Goal: Task Accomplishment & Management: Manage account settings

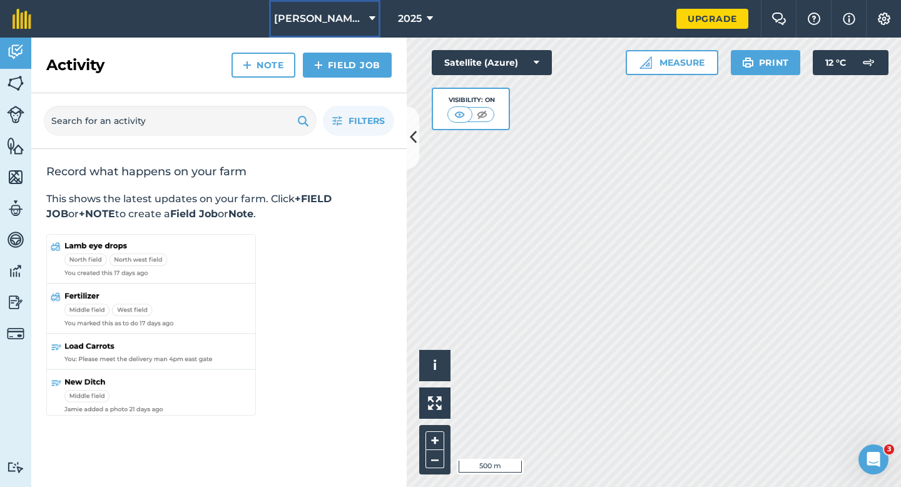
click at [340, 16] on span "[PERSON_NAME] & Sons Farming LTD" at bounding box center [319, 18] width 90 height 15
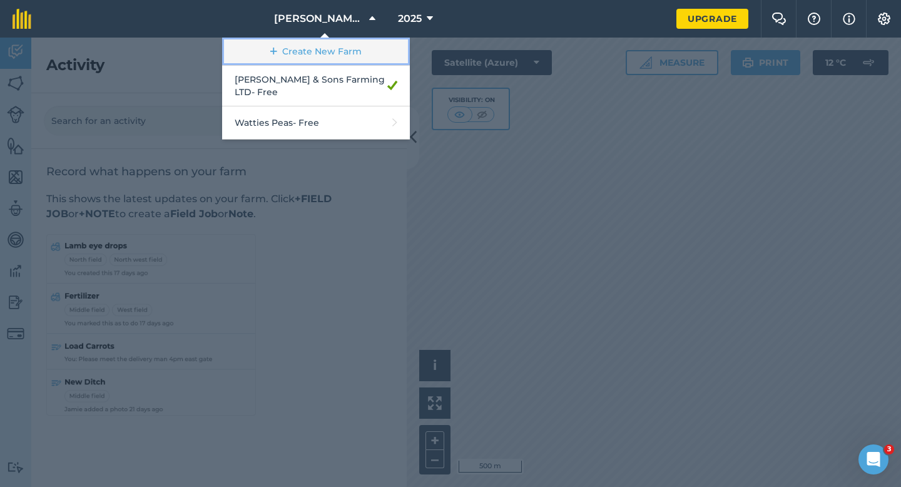
click at [338, 46] on link "Create New Farm" at bounding box center [316, 52] width 188 height 28
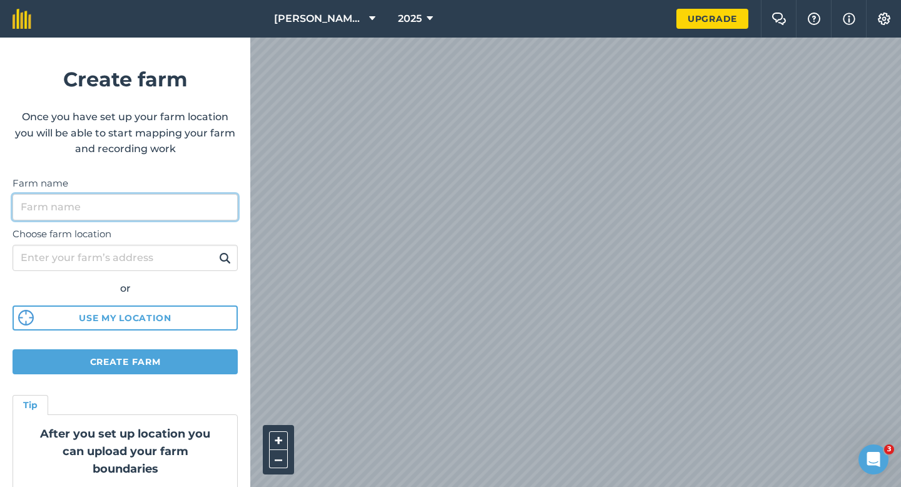
click at [214, 207] on input "Farm name" at bounding box center [125, 207] width 225 height 26
type input "[PERSON_NAME] & Sons"
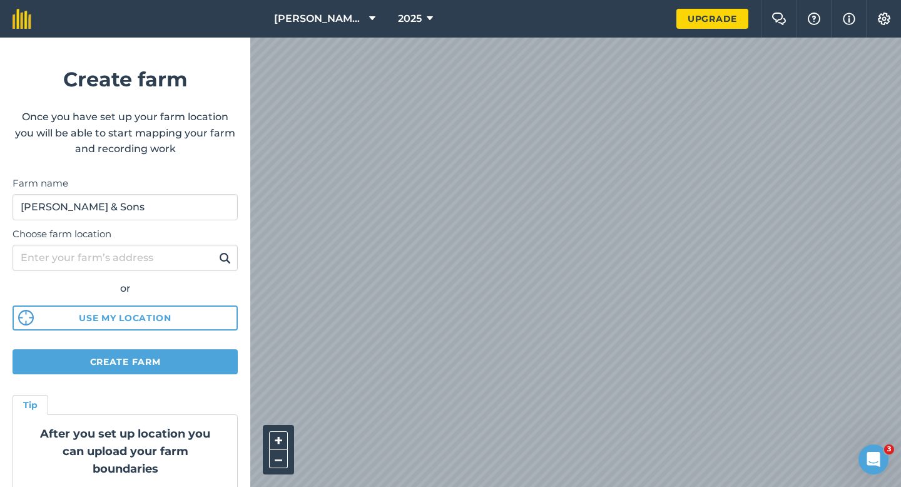
click at [235, 38] on div "[PERSON_NAME] & Sons Farming LTD 2025 Upgrade Farm Chat Help Info Settings Crea…" at bounding box center [450, 19] width 901 height 38
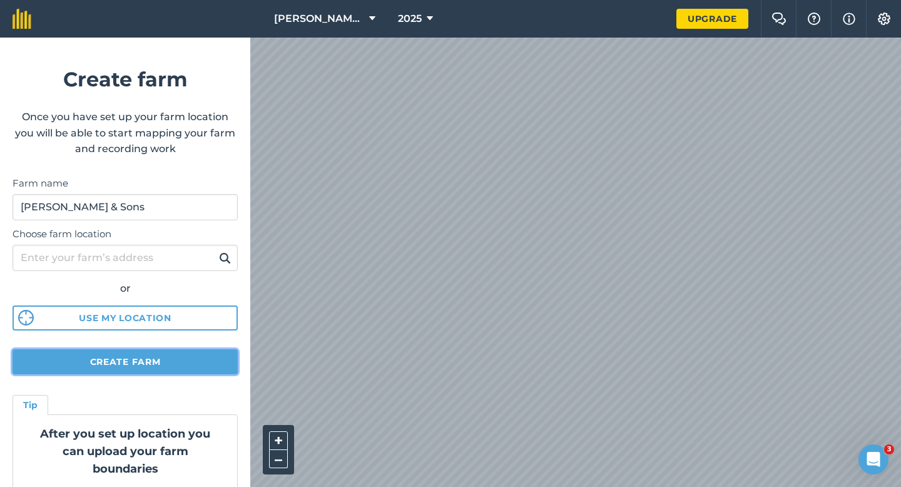
click at [222, 361] on button "Create farm" at bounding box center [125, 361] width 225 height 25
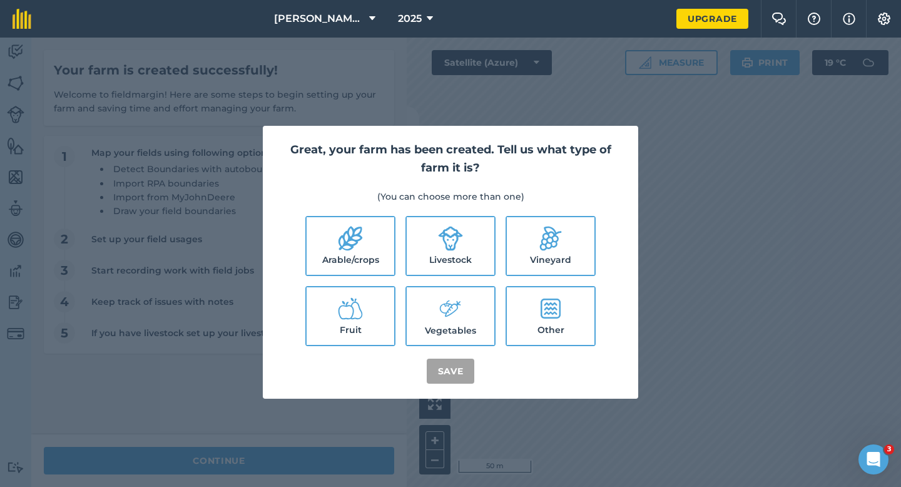
click at [368, 244] on label "Arable/crops" at bounding box center [351, 246] width 88 height 58
checkbox input "true"
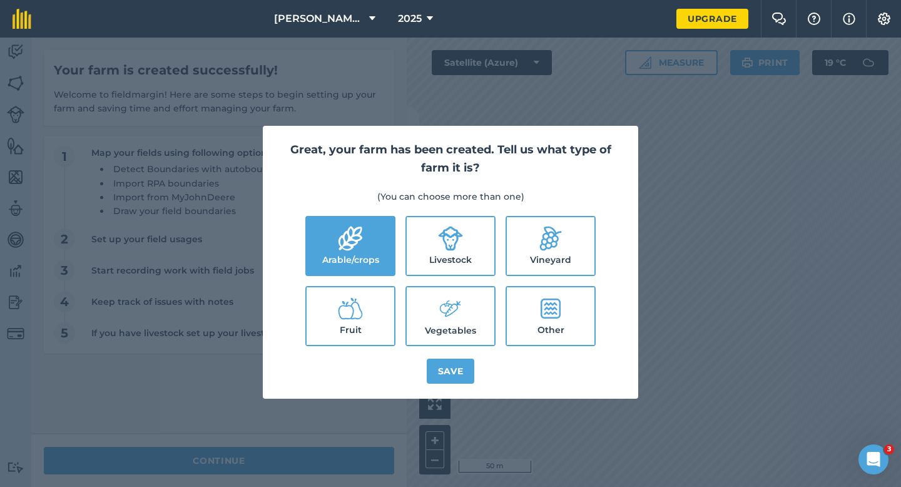
click at [401, 244] on ul "Arable/crops Livestock Vineyard Fruit Vegetables Other" at bounding box center [450, 281] width 345 height 130
click at [432, 251] on label "Livestock" at bounding box center [451, 246] width 88 height 58
checkbox input "true"
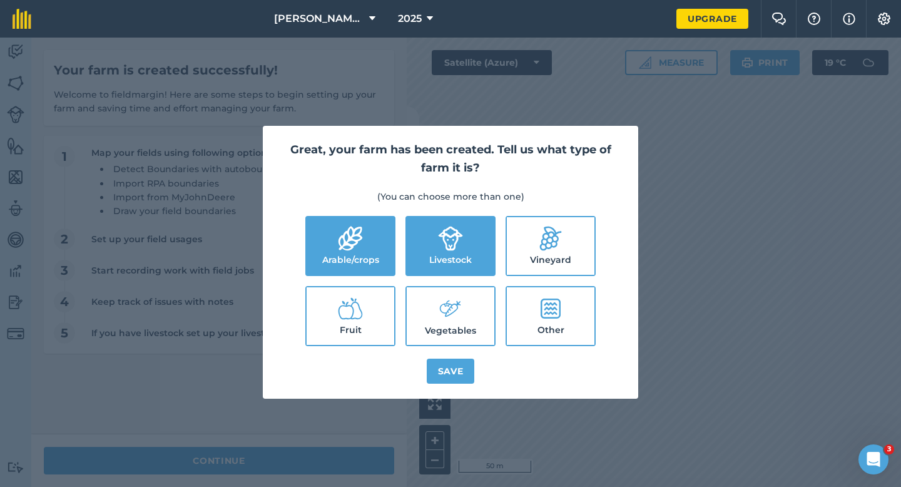
click at [436, 298] on label "Vegetables" at bounding box center [451, 316] width 88 height 58
checkbox input "true"
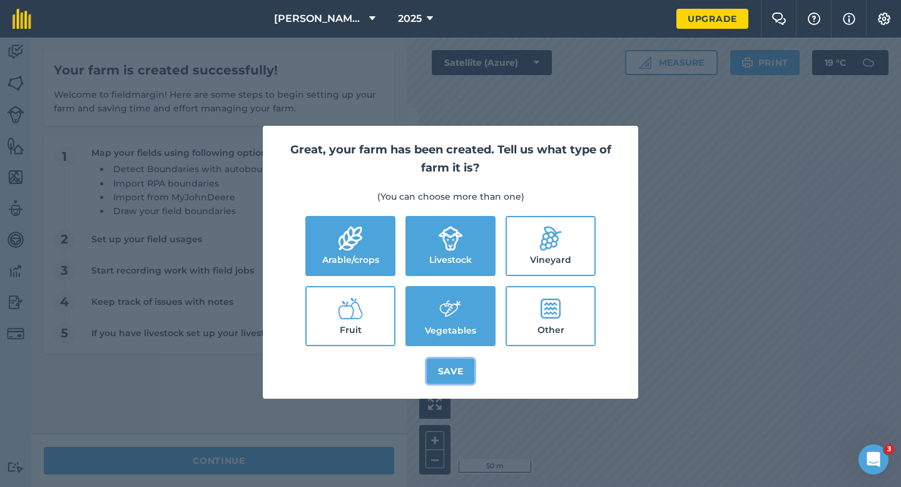
click at [442, 366] on button "Save" at bounding box center [451, 371] width 48 height 25
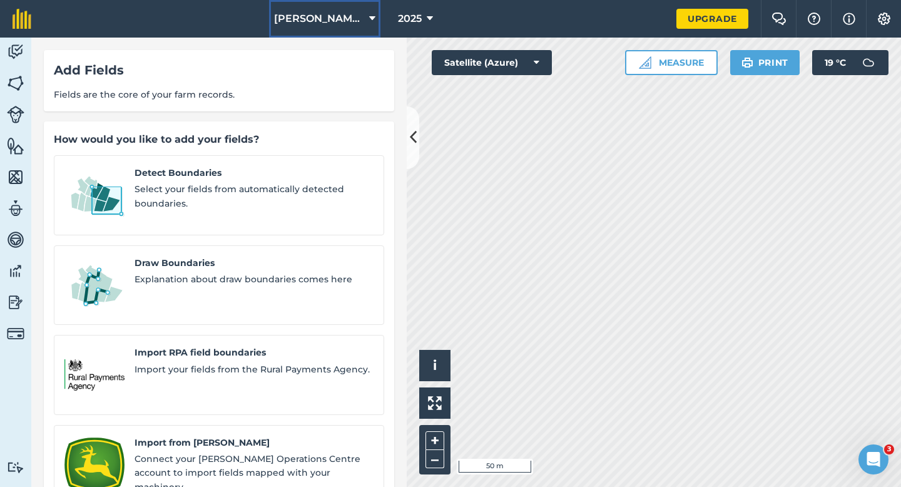
click at [352, 31] on button "[PERSON_NAME] & Sons" at bounding box center [324, 19] width 111 height 38
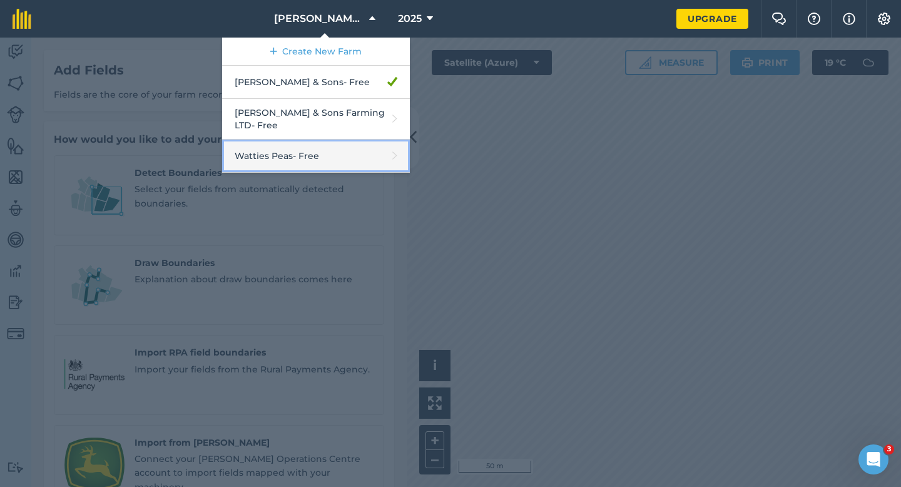
click at [325, 140] on link "Watties Peas - Free" at bounding box center [316, 156] width 188 height 33
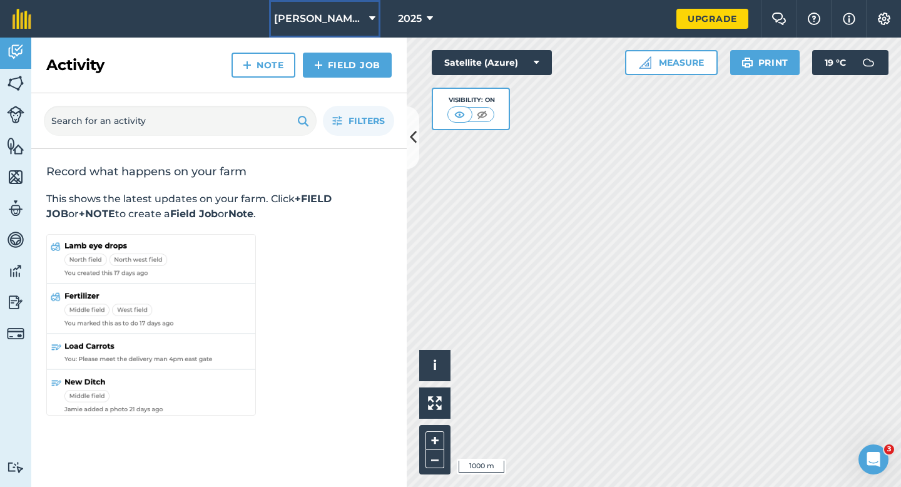
click at [322, 9] on button "[PERSON_NAME] & Sons" at bounding box center [324, 19] width 111 height 38
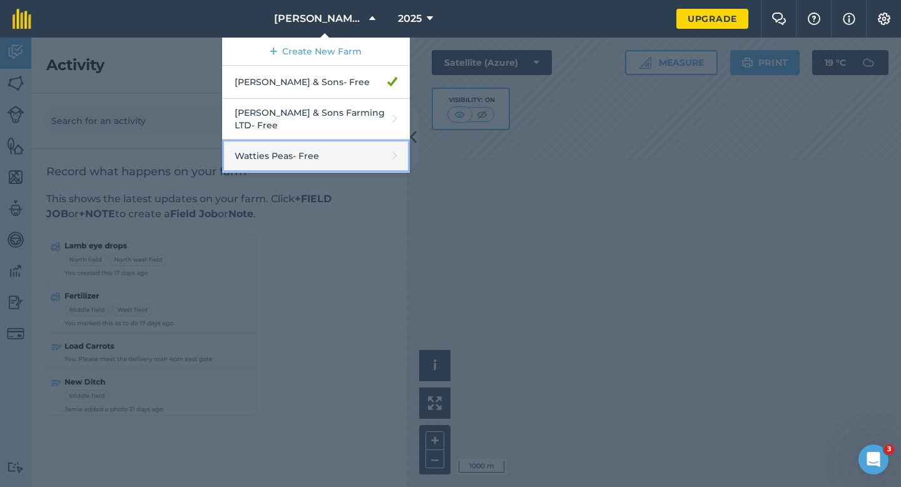
click at [329, 148] on link "Watties Peas - Free" at bounding box center [316, 156] width 188 height 33
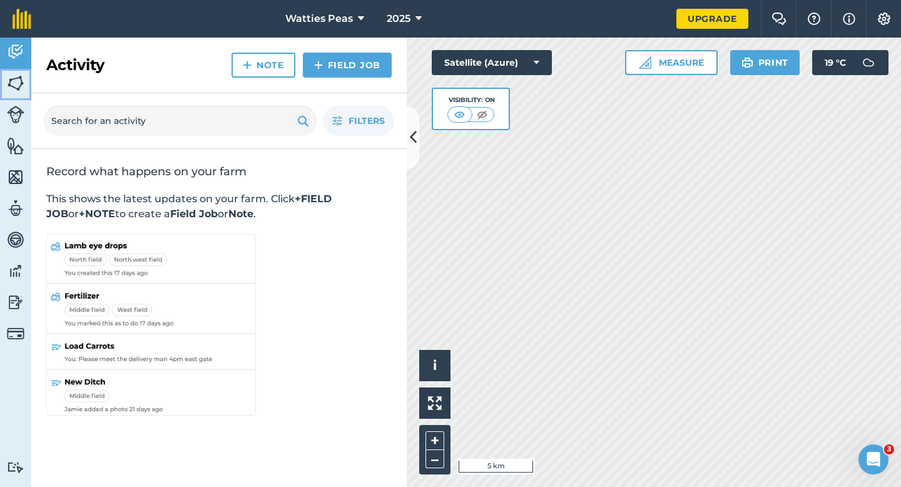
click at [3, 76] on link "Fields" at bounding box center [15, 84] width 31 height 31
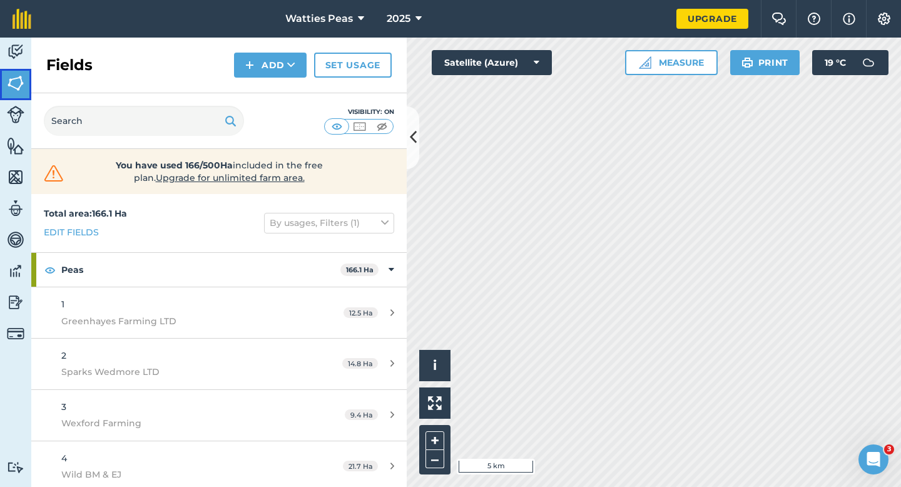
scroll to position [312, 0]
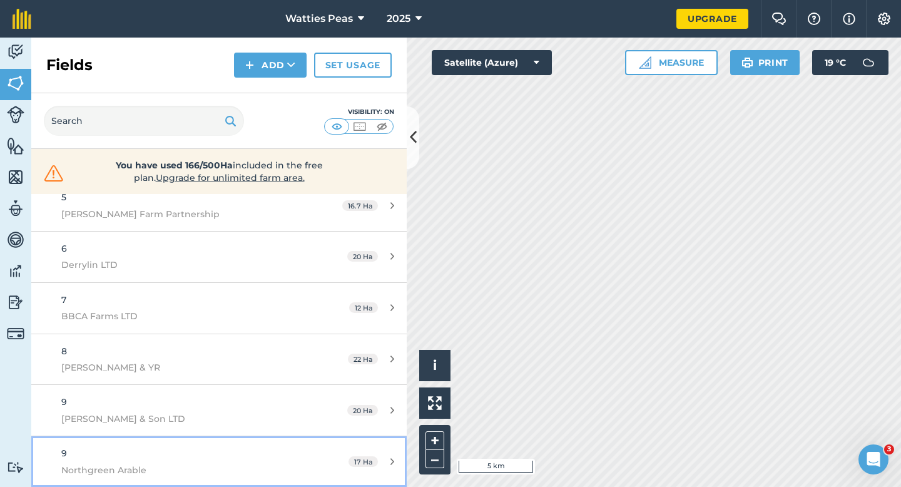
click at [318, 456] on link "9 Northgreen Arable 17 Ha" at bounding box center [218, 461] width 375 height 51
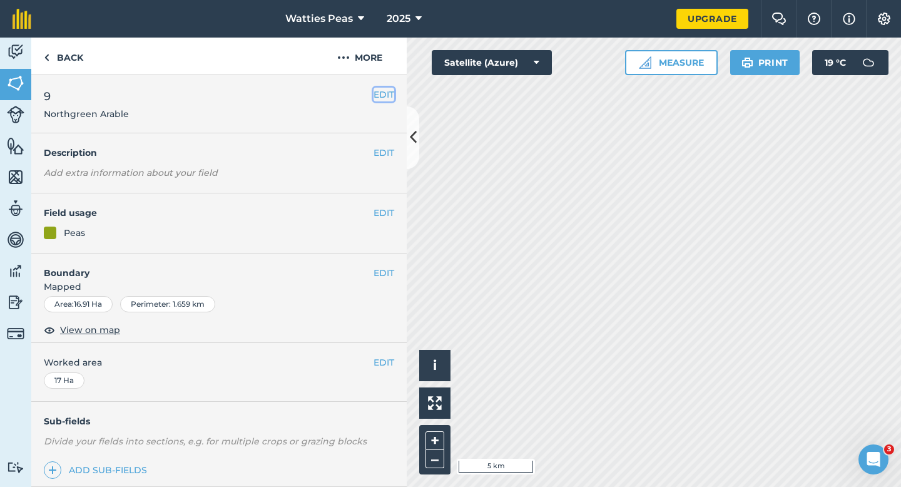
click at [385, 91] on button "EDIT" at bounding box center [384, 95] width 21 height 14
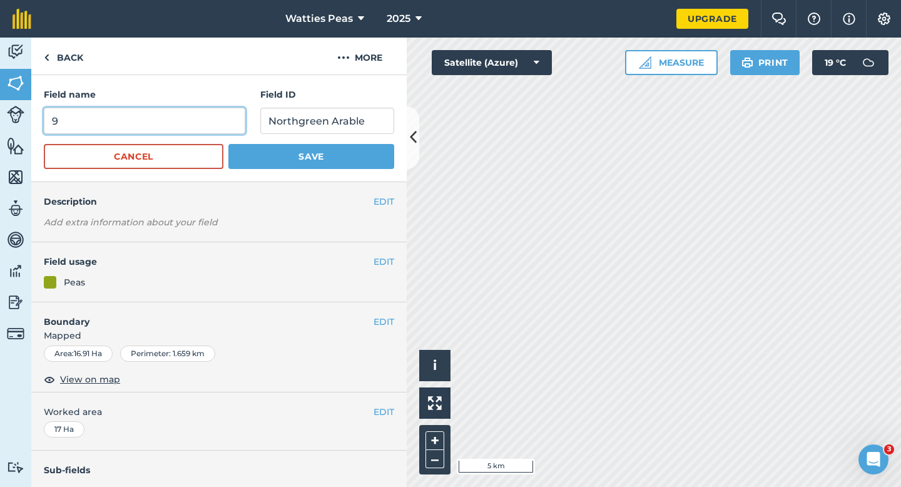
click at [160, 113] on input "9" at bounding box center [145, 121] width 202 height 26
type input "10"
click at [228, 144] on button "Save" at bounding box center [311, 156] width 166 height 25
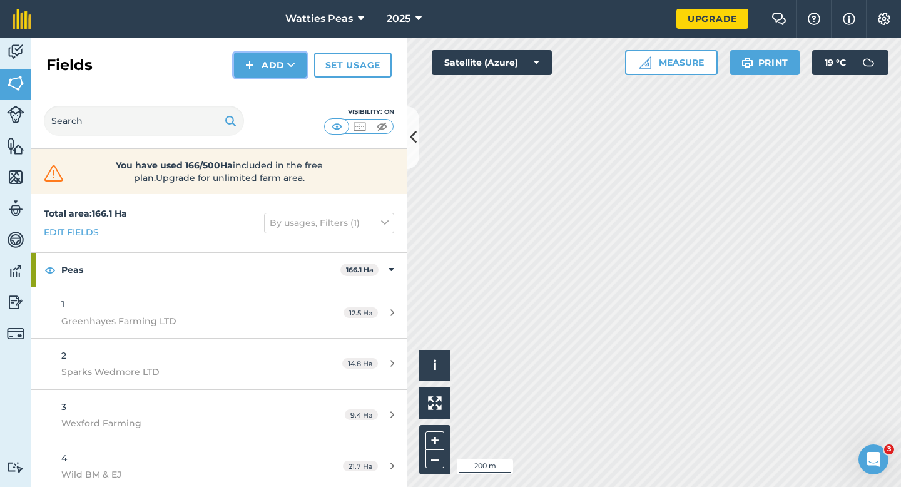
click at [248, 61] on img at bounding box center [249, 65] width 9 height 15
click at [277, 92] on link "Draw" at bounding box center [270, 93] width 69 height 28
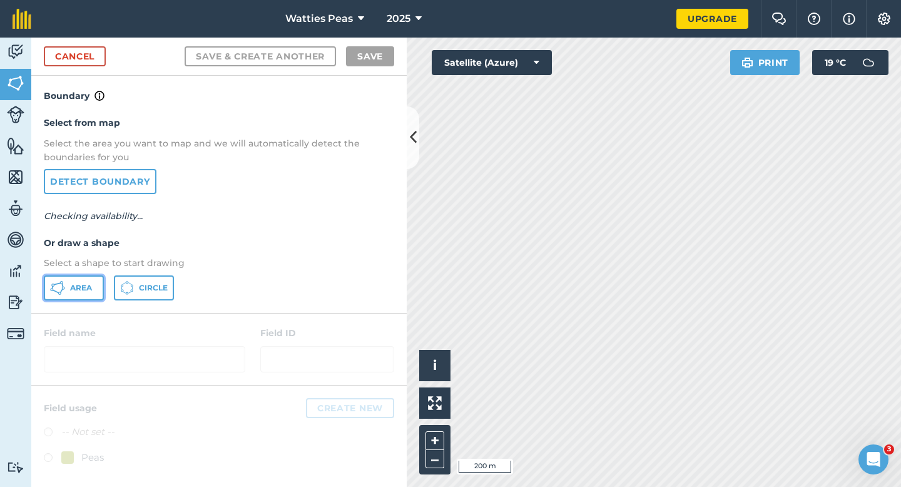
click at [69, 288] on button "Area" at bounding box center [74, 287] width 60 height 25
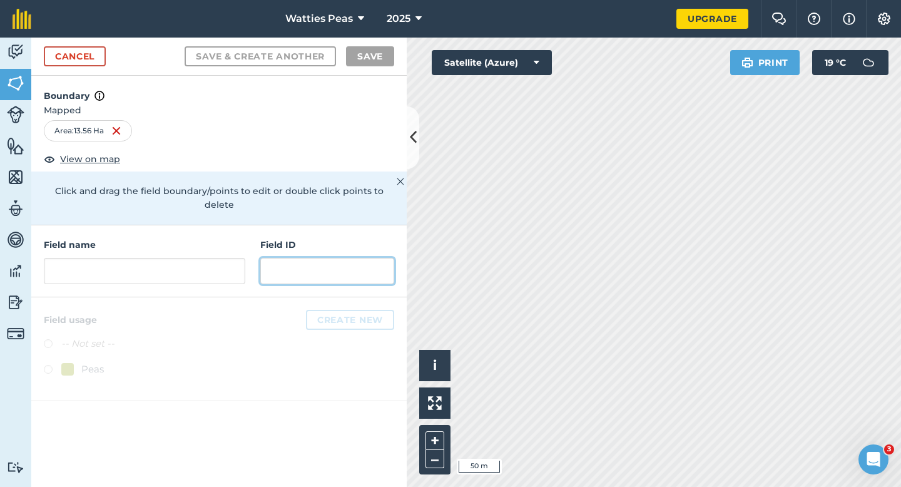
click at [297, 258] on input "text" at bounding box center [327, 271] width 134 height 26
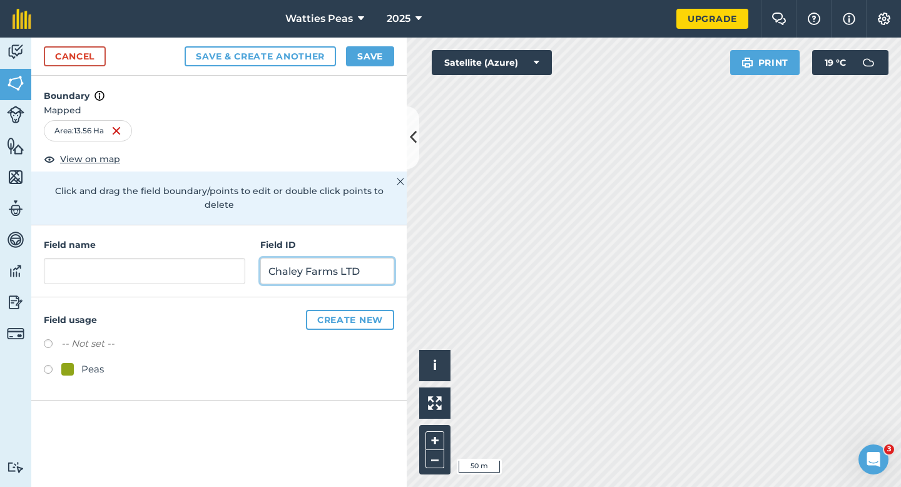
type input "Chaley Farms LTD"
click at [60, 365] on label at bounding box center [53, 371] width 18 height 13
radio input "true"
click at [126, 275] on div "Field name Field ID Chaley Farms LTD" at bounding box center [218, 261] width 375 height 72
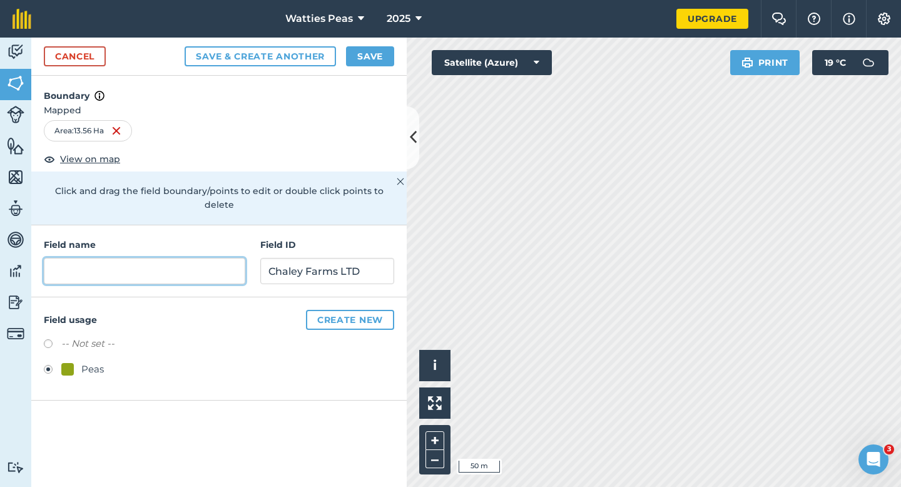
click at [126, 268] on input "text" at bounding box center [145, 271] width 202 height 26
type input "10"
click at [380, 56] on button "Save" at bounding box center [370, 56] width 48 height 20
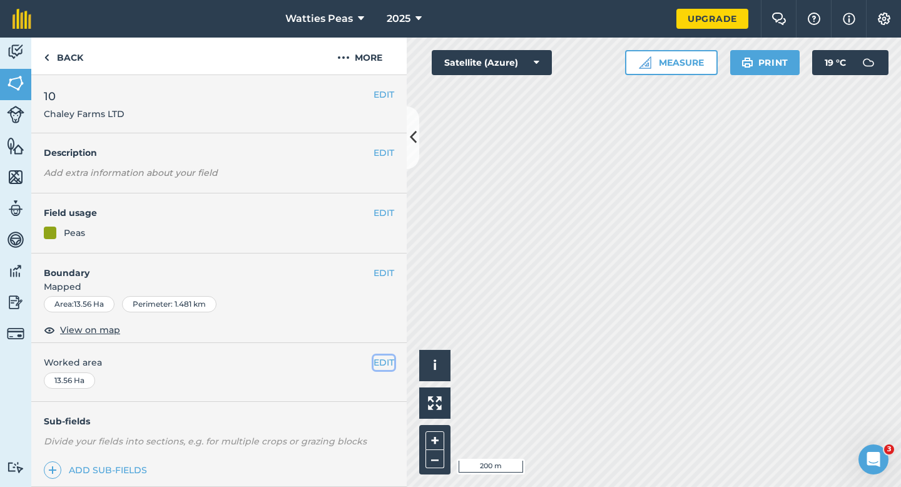
click at [380, 362] on button "EDIT" at bounding box center [384, 362] width 21 height 14
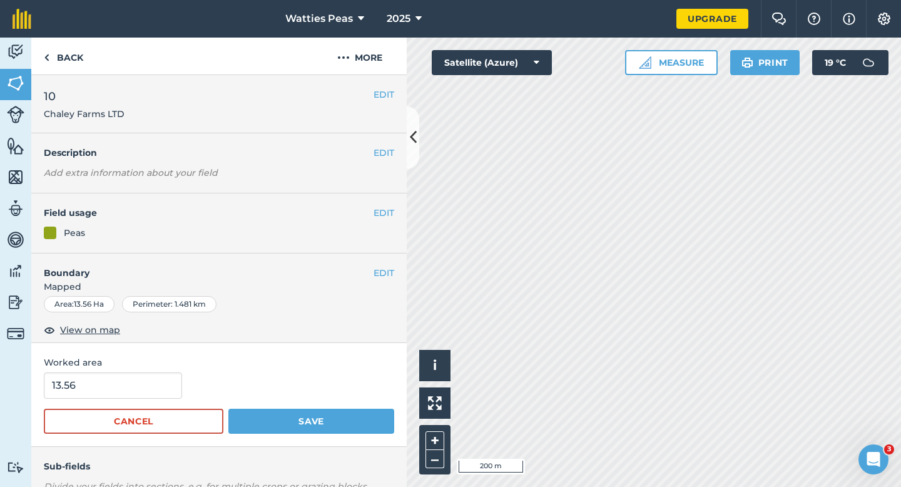
drag, startPoint x: 209, startPoint y: 397, endPoint x: 202, endPoint y: 397, distance: 6.9
click at [206, 397] on div "13.56" at bounding box center [219, 385] width 350 height 26
click at [159, 390] on input "13.56" at bounding box center [113, 385] width 138 height 26
type input "13.6"
click at [228, 409] on button "Save" at bounding box center [311, 421] width 166 height 25
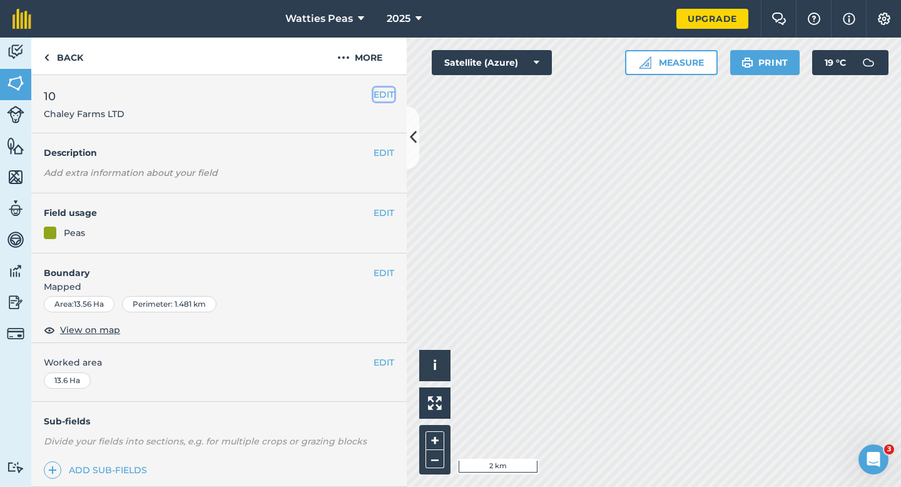
click at [382, 90] on button "EDIT" at bounding box center [384, 95] width 21 height 14
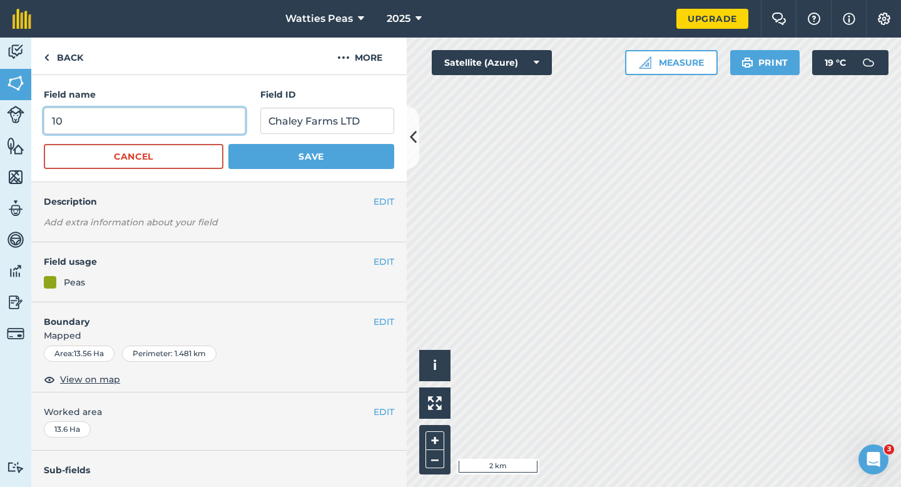
click at [183, 116] on input "10" at bounding box center [145, 121] width 202 height 26
type input "11"
click at [228, 144] on button "Save" at bounding box center [311, 156] width 166 height 25
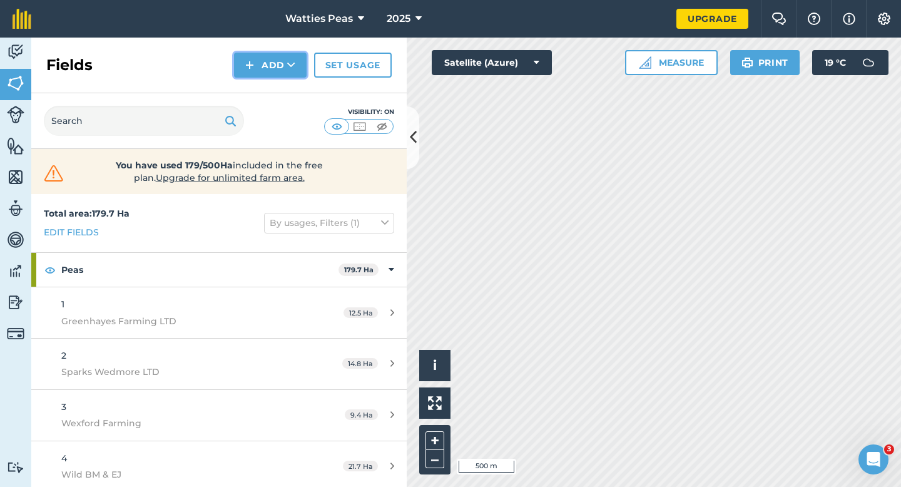
click at [249, 63] on img at bounding box center [249, 65] width 9 height 15
click at [273, 77] on button "Add Draw Import" at bounding box center [270, 65] width 73 height 25
click at [272, 74] on button "Add" at bounding box center [270, 65] width 73 height 25
click at [272, 84] on link "Draw" at bounding box center [270, 93] width 69 height 28
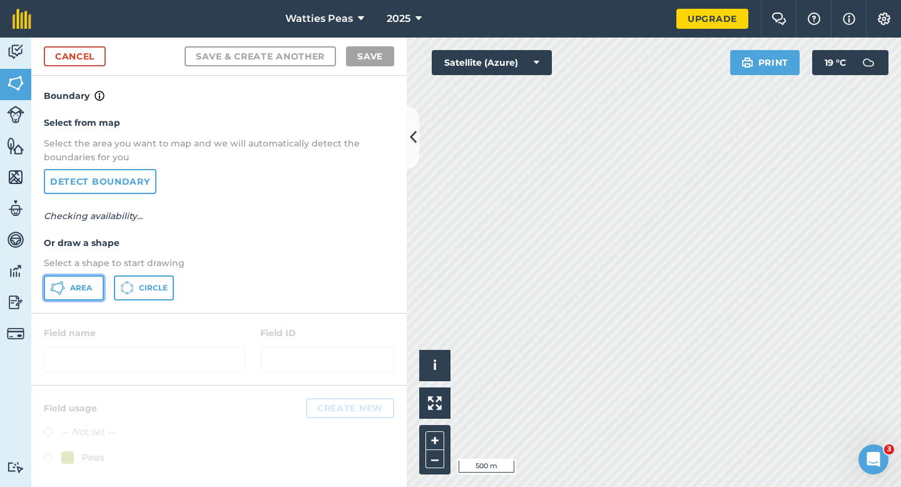
click at [91, 283] on span "Area" at bounding box center [81, 288] width 22 height 10
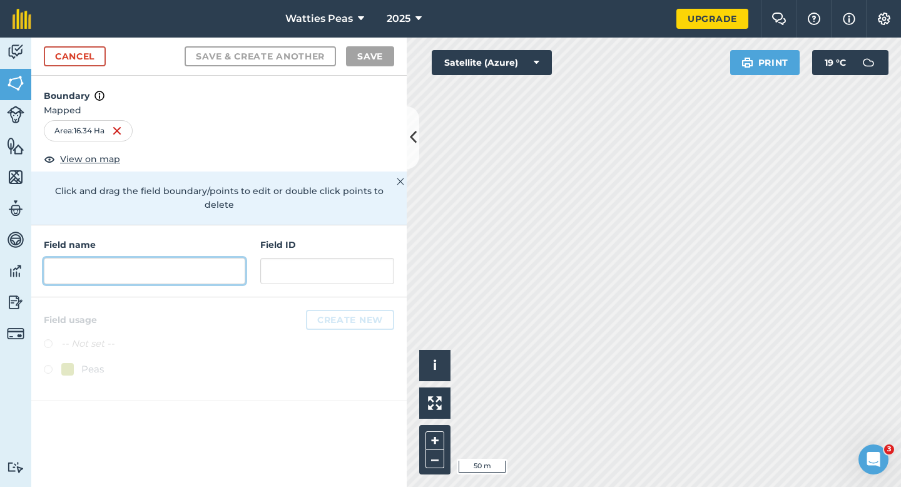
click at [235, 260] on input "text" at bounding box center [145, 271] width 202 height 26
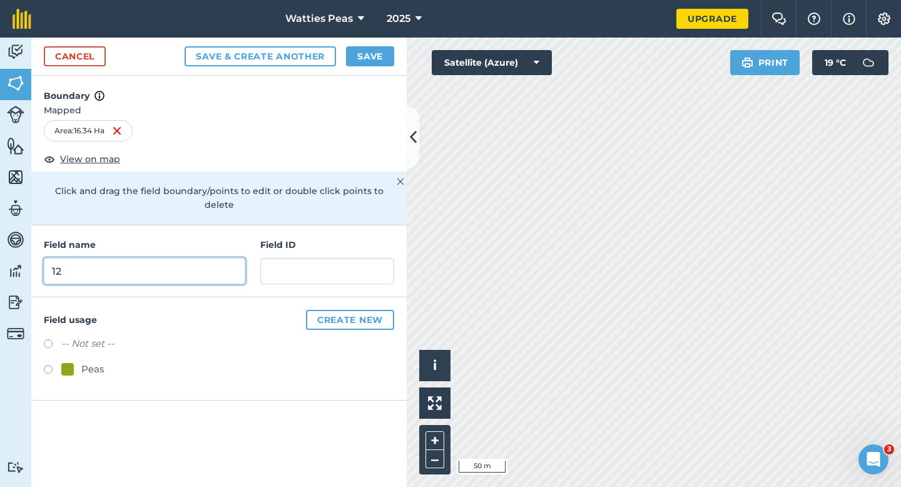
type input "12"
click at [78, 362] on div "Peas" at bounding box center [82, 369] width 43 height 15
radio input "true"
click at [341, 238] on h4 "Field ID" at bounding box center [327, 245] width 134 height 14
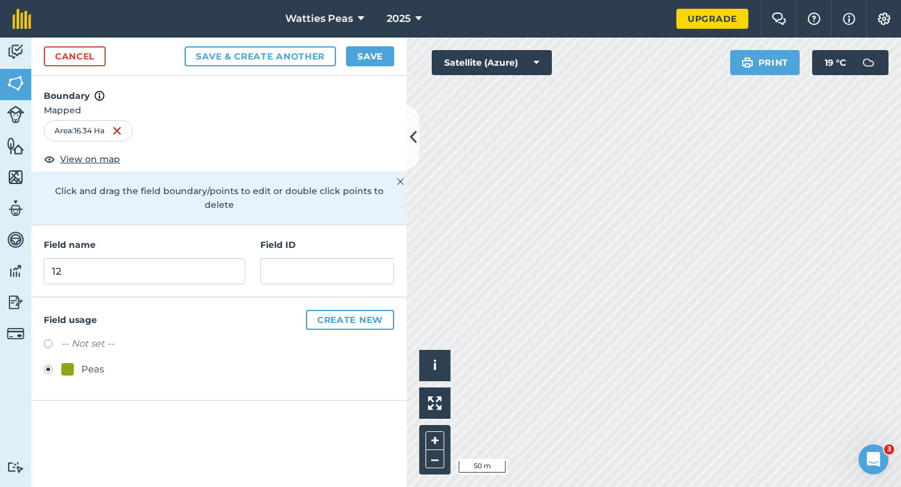
click at [340, 241] on div "Field ID" at bounding box center [327, 261] width 134 height 46
click at [340, 258] on input "text" at bounding box center [327, 271] width 134 height 26
type input "Honeywell Holdin LTD"
click at [885, 6] on button "Settings" at bounding box center [883, 19] width 35 height 38
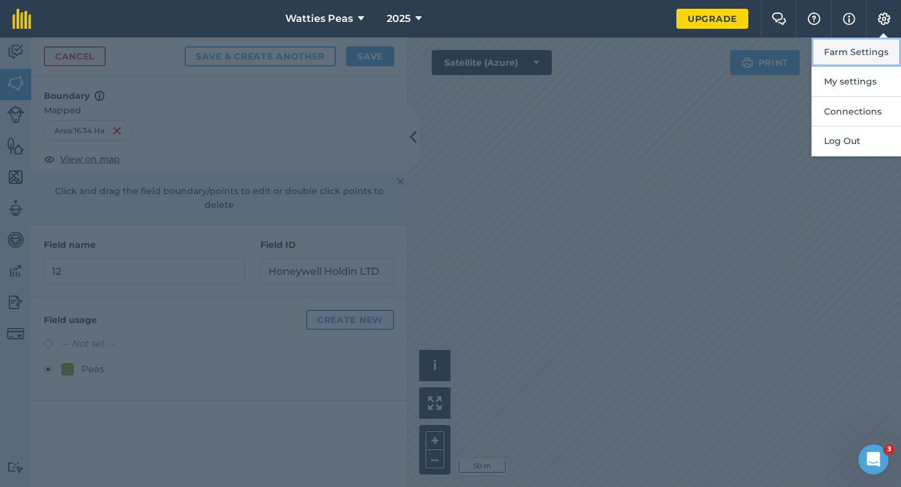
click at [885, 64] on button "Farm Settings" at bounding box center [856, 52] width 89 height 29
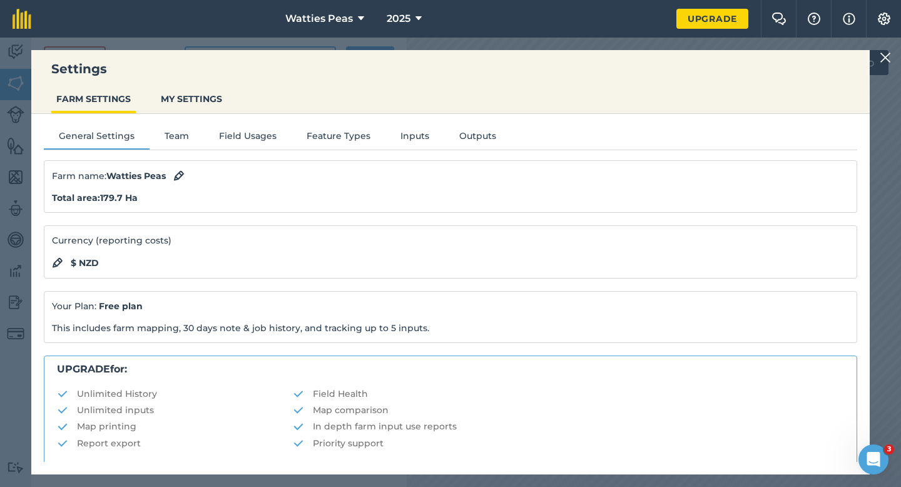
scroll to position [240, 0]
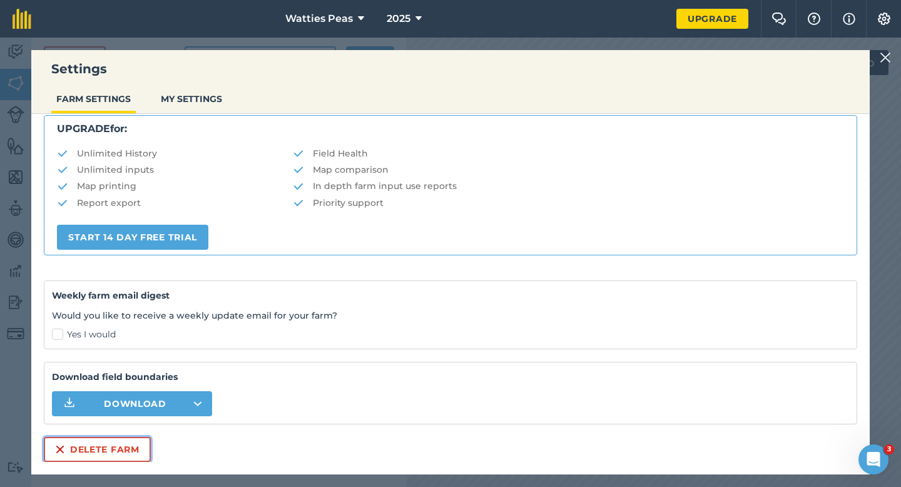
click at [92, 446] on button "Delete farm" at bounding box center [97, 449] width 107 height 25
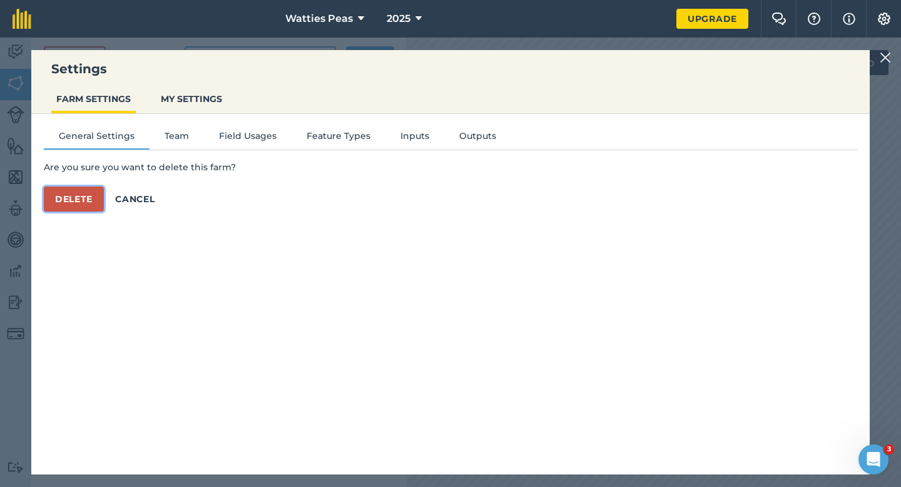
click at [75, 198] on button "Delete" at bounding box center [74, 198] width 60 height 25
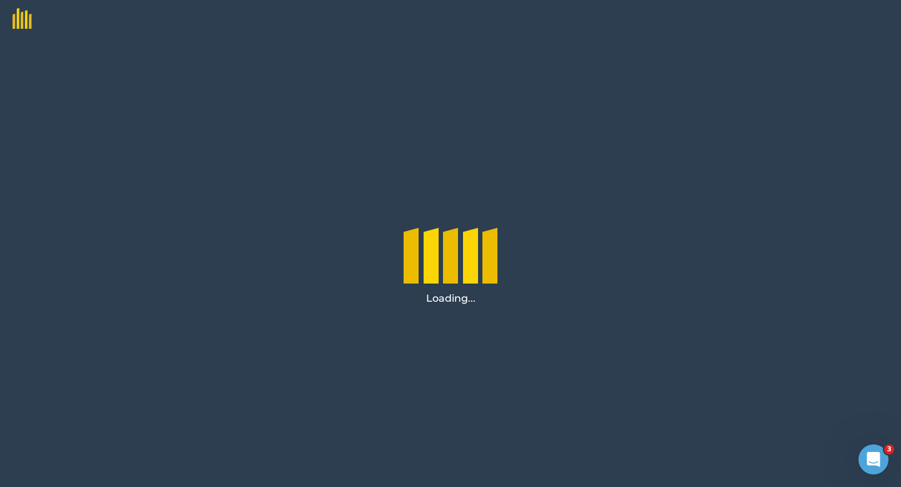
click at [25, 3] on img at bounding box center [16, 14] width 32 height 29
click at [25, 18] on img at bounding box center [16, 14] width 32 height 29
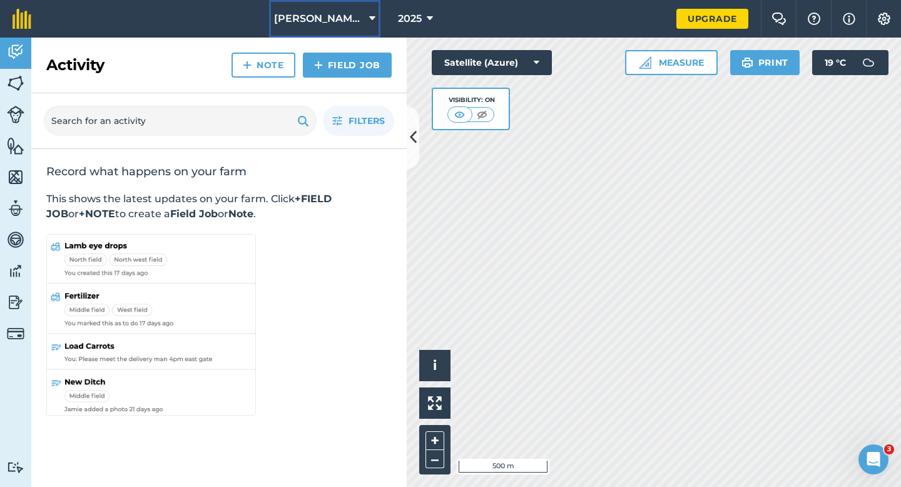
click at [364, 20] on button "[PERSON_NAME] & Sons" at bounding box center [324, 19] width 111 height 38
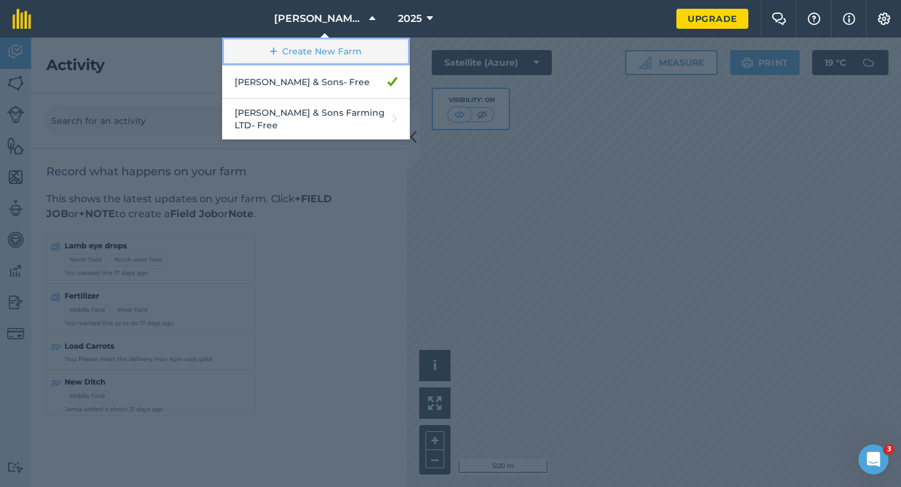
click at [358, 53] on link "Create New Farm" at bounding box center [316, 52] width 188 height 28
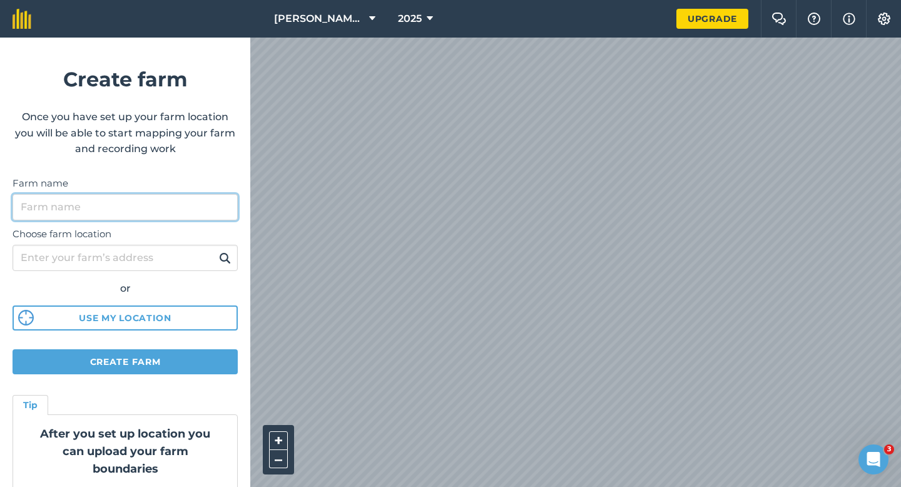
click at [221, 206] on input "Farm name" at bounding box center [125, 207] width 225 height 26
type input "Casey Farming"
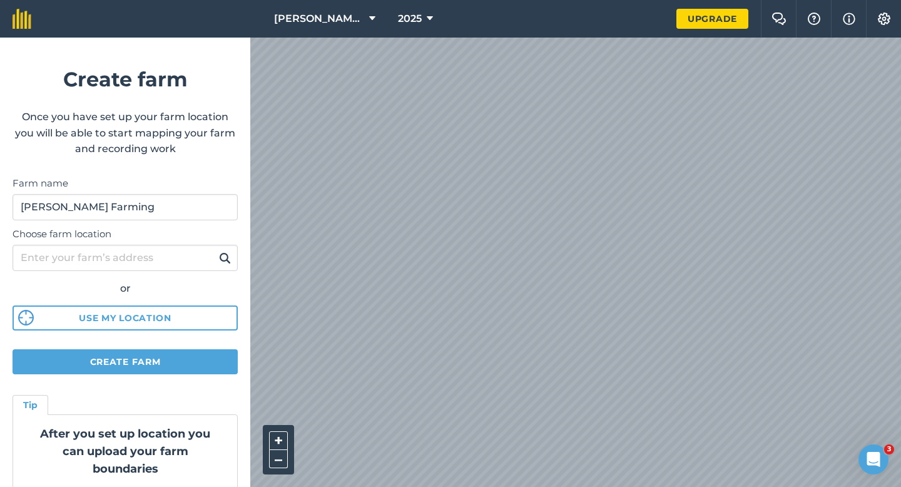
click at [451, 13] on div "Casey & Sons 2025 Upgrade Farm Chat Help Info Settings Create farm Once you hav…" at bounding box center [450, 19] width 901 height 38
click at [490, 0] on html "Casey & Sons 2025 Upgrade Farm Chat Help Info Settings Create farm Once you hav…" at bounding box center [450, 243] width 901 height 487
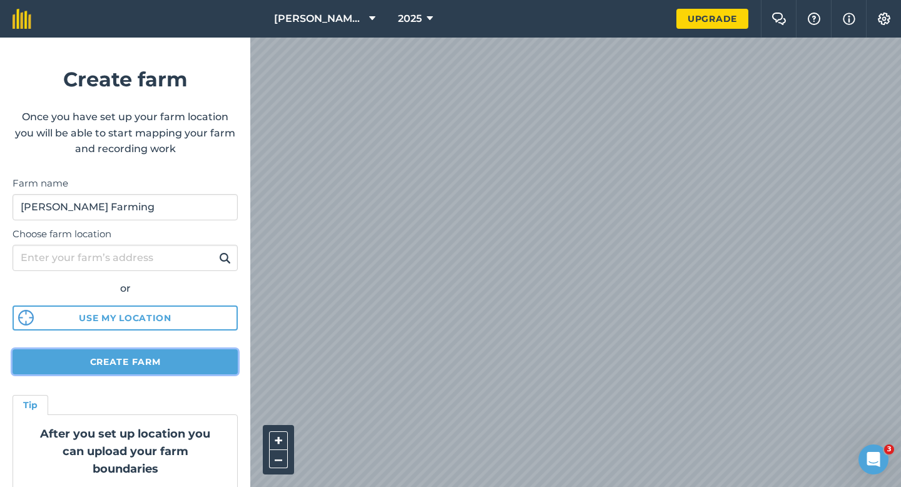
click at [232, 367] on button "Create farm" at bounding box center [125, 361] width 225 height 25
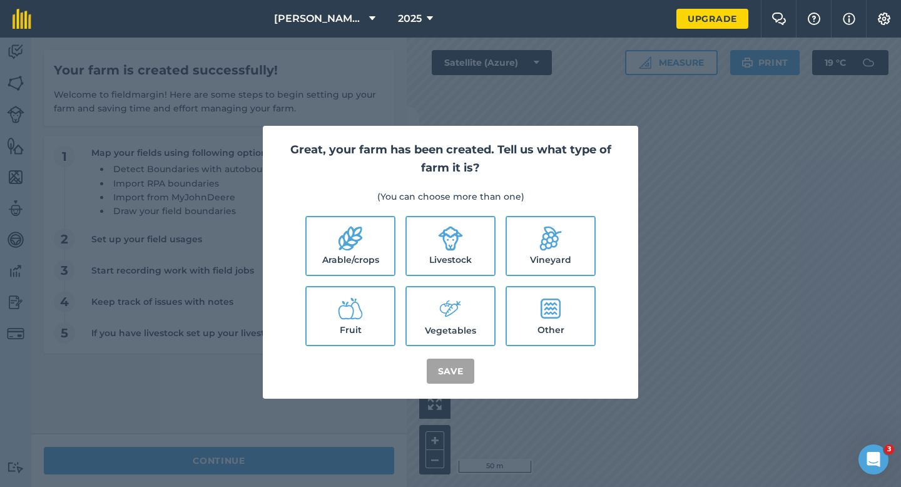
click at [354, 223] on label "Arable/crops" at bounding box center [351, 246] width 88 height 58
checkbox input "true"
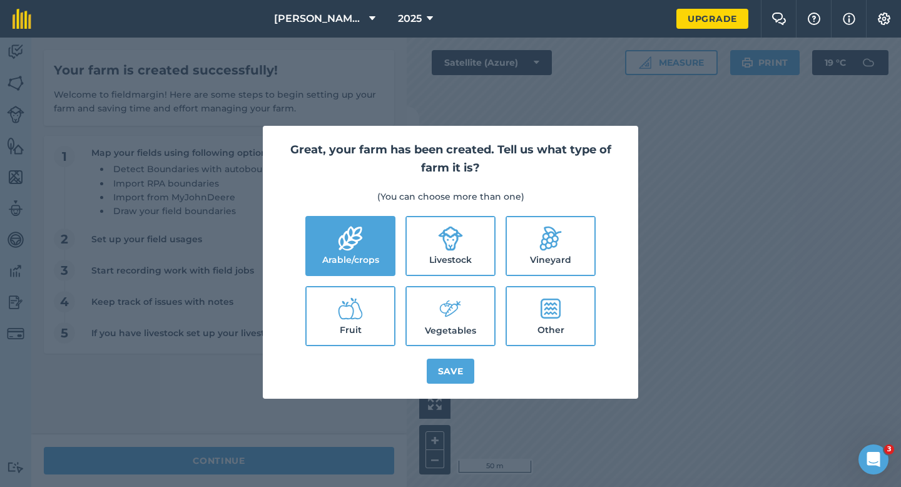
click at [436, 232] on label "Livestock" at bounding box center [451, 246] width 88 height 58
checkbox input "true"
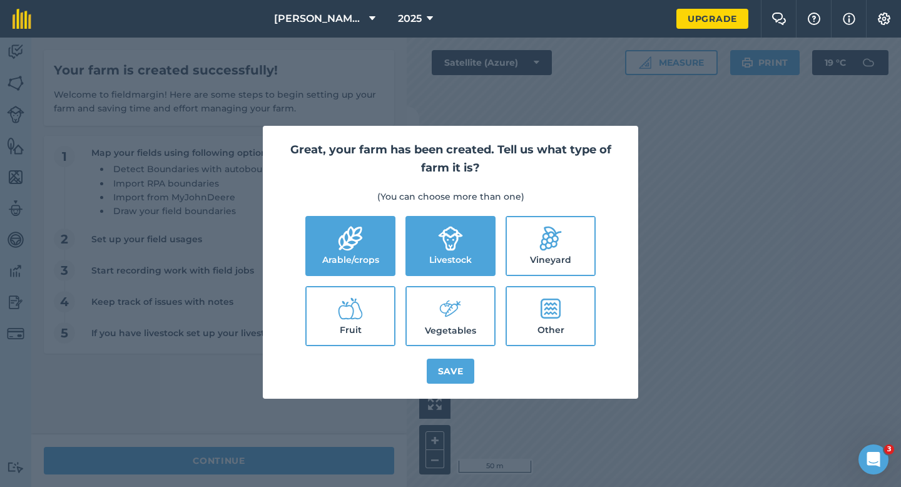
click at [451, 344] on label "Vegetables" at bounding box center [451, 316] width 88 height 58
checkbox input "true"
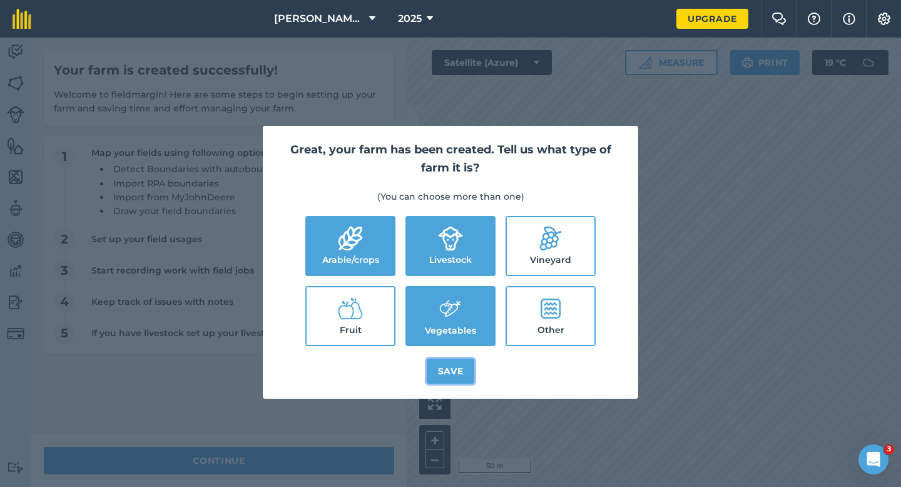
click at [455, 366] on button "Save" at bounding box center [451, 371] width 48 height 25
click at [358, 468] on div "Great, your farm has been created. Tell us what type of farm it is? (You can ch…" at bounding box center [450, 262] width 901 height 449
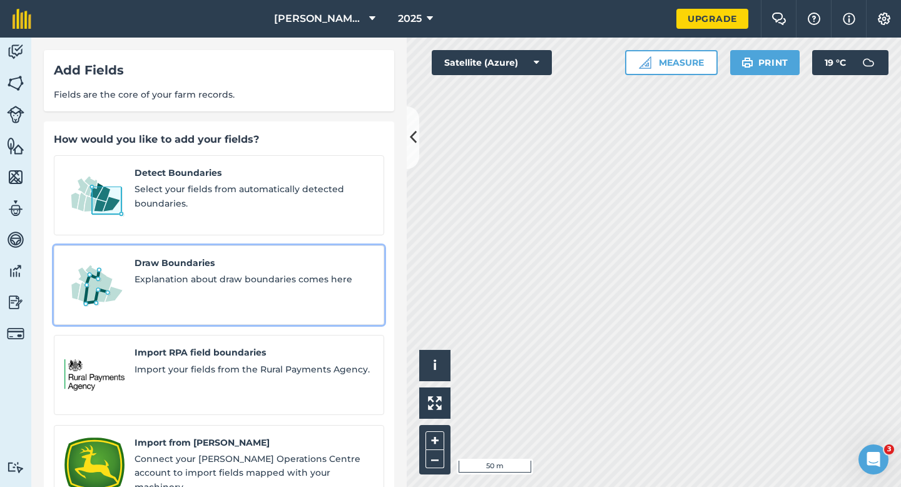
click at [234, 276] on div "Draw Boundaries Explanation about draw boundaries comes here" at bounding box center [254, 285] width 239 height 59
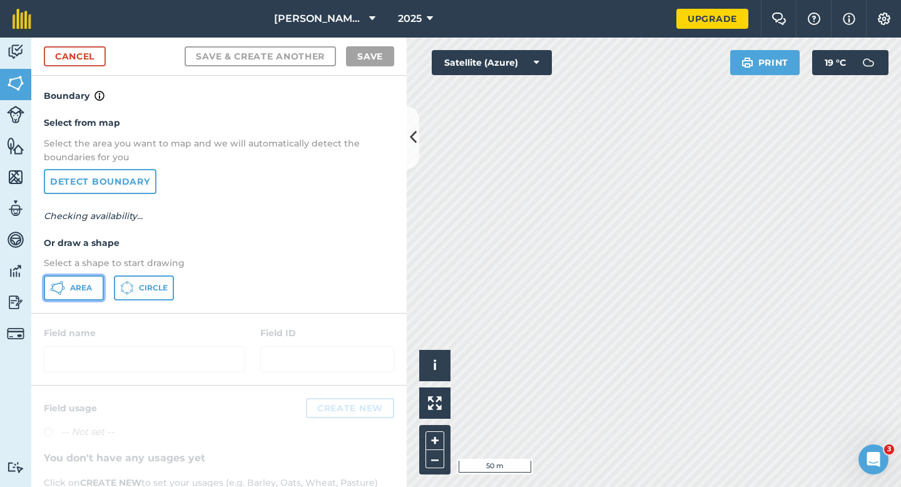
click at [74, 280] on button "Area" at bounding box center [74, 287] width 60 height 25
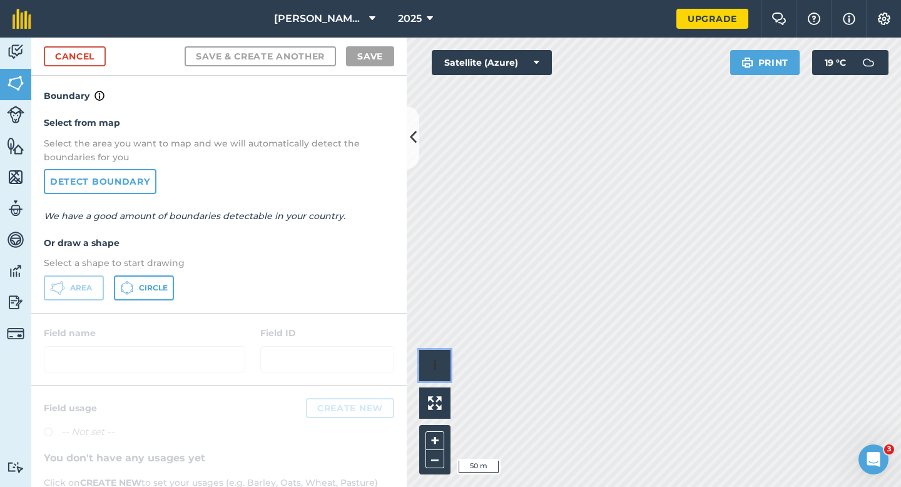
click at [509, 304] on div "Click to start drawing i © 2025 TomTom, Microsoft 50 m + –" at bounding box center [654, 262] width 494 height 449
click at [97, 53] on link "Cancel" at bounding box center [75, 56] width 62 height 20
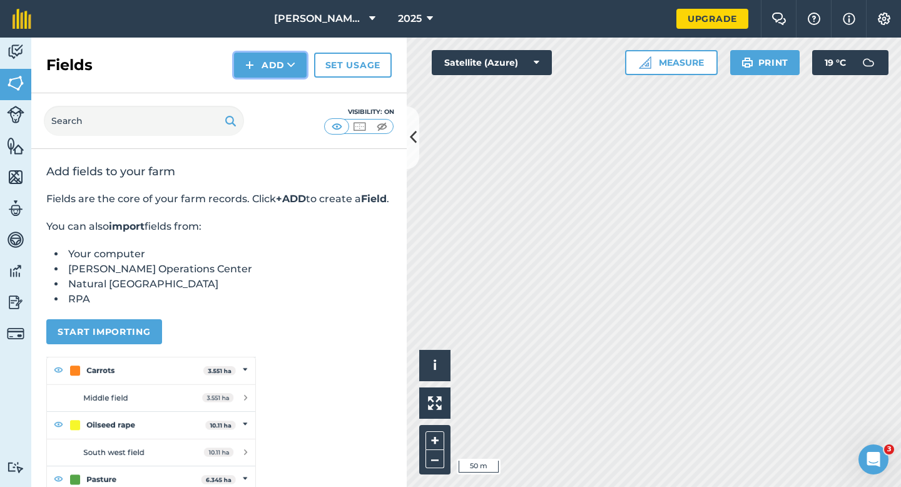
click at [263, 67] on button "Add" at bounding box center [270, 65] width 73 height 25
click at [269, 95] on link "Draw" at bounding box center [270, 93] width 69 height 28
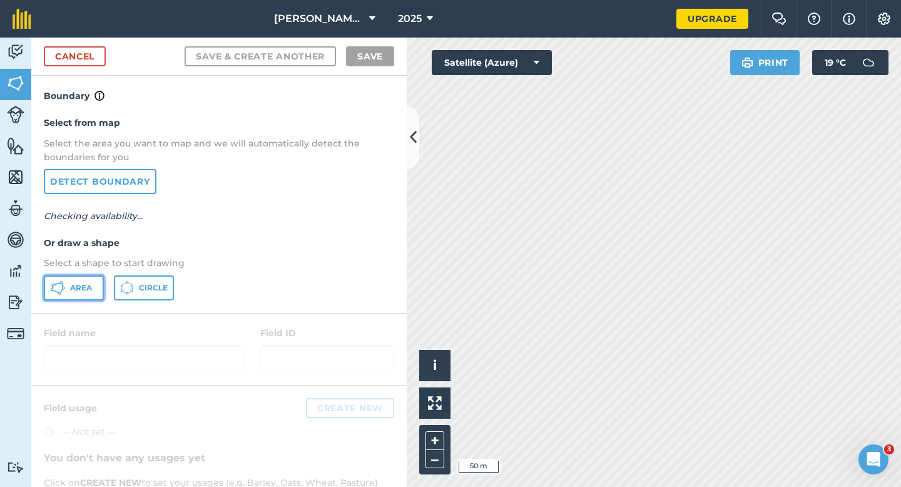
click at [89, 298] on button "Area" at bounding box center [74, 287] width 60 height 25
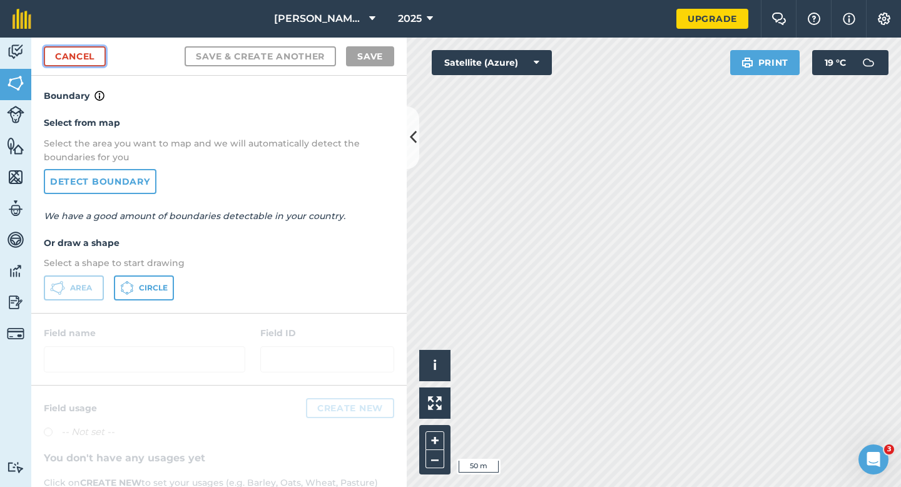
click at [91, 49] on link "Cancel" at bounding box center [75, 56] width 62 height 20
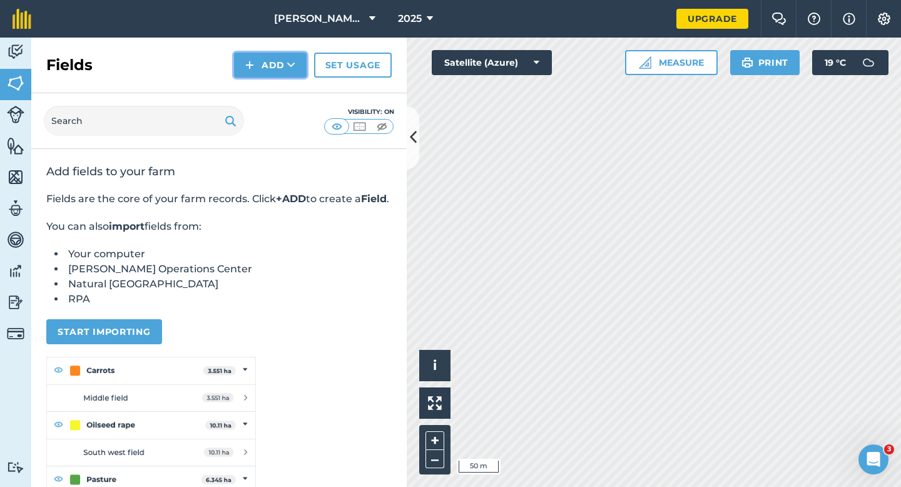
click at [263, 63] on button "Add" at bounding box center [270, 65] width 73 height 25
click at [273, 102] on link "Draw" at bounding box center [270, 93] width 69 height 28
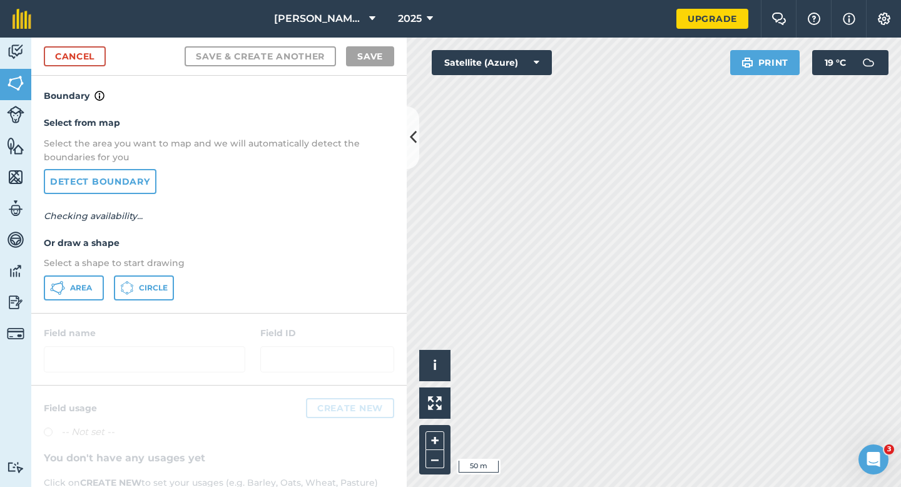
click at [70, 300] on div "Select from map Select the area you want to map and we will automatically detec…" at bounding box center [218, 207] width 375 height 209
click at [72, 295] on button "Area" at bounding box center [74, 287] width 60 height 25
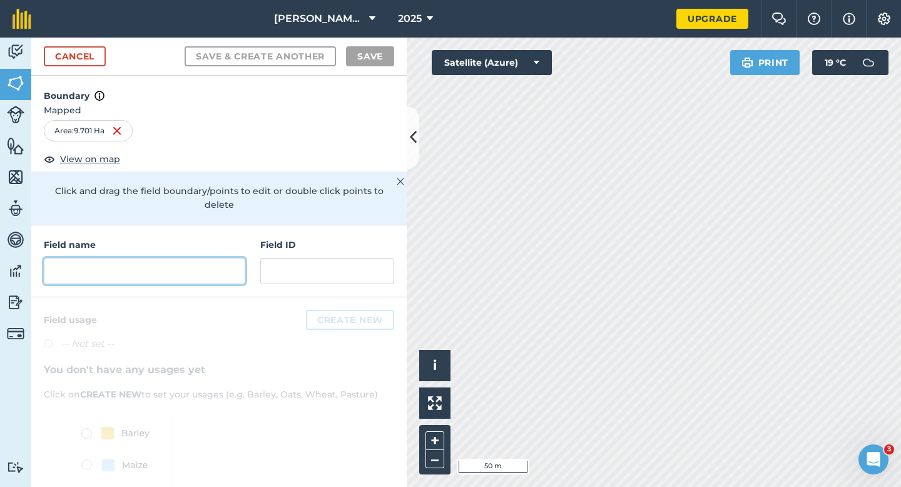
click at [170, 258] on input "text" at bounding box center [145, 271] width 202 height 26
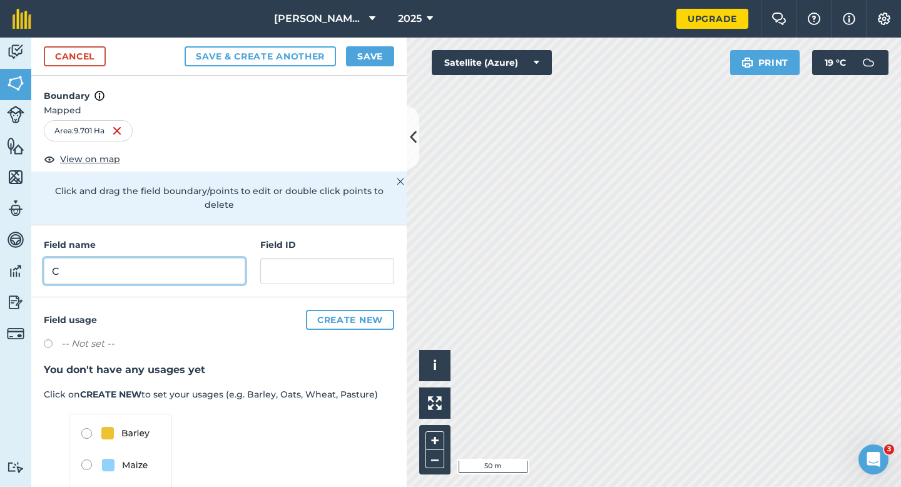
type input "C"
click at [359, 61] on button "Save" at bounding box center [370, 56] width 48 height 20
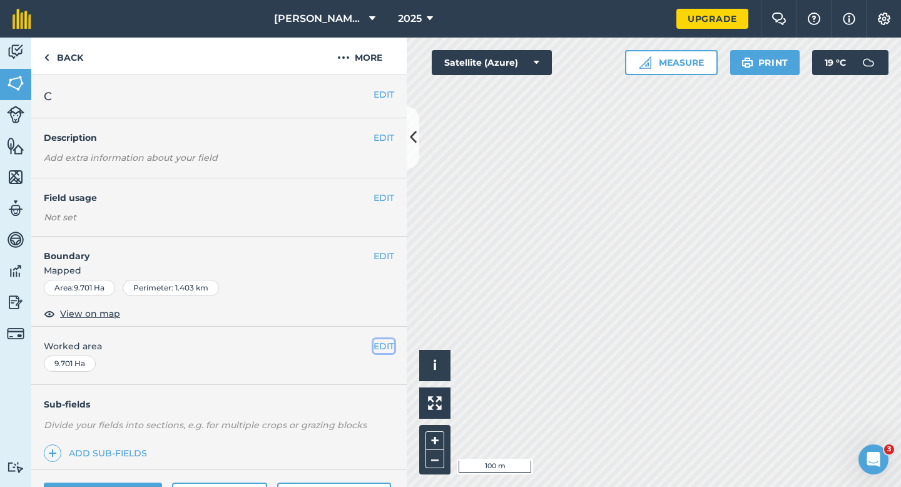
click at [383, 345] on button "EDIT" at bounding box center [384, 346] width 21 height 14
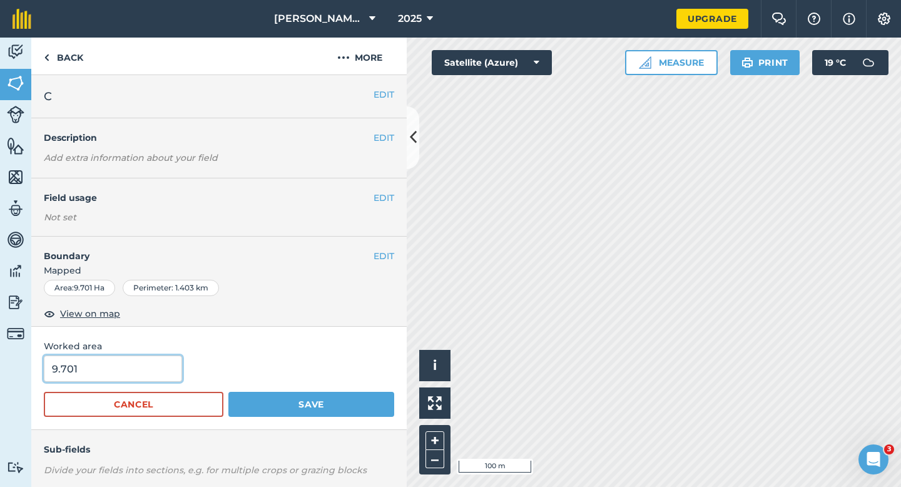
click at [145, 359] on input "9.701" at bounding box center [113, 368] width 138 height 26
type input "10"
click at [228, 392] on button "Save" at bounding box center [311, 404] width 166 height 25
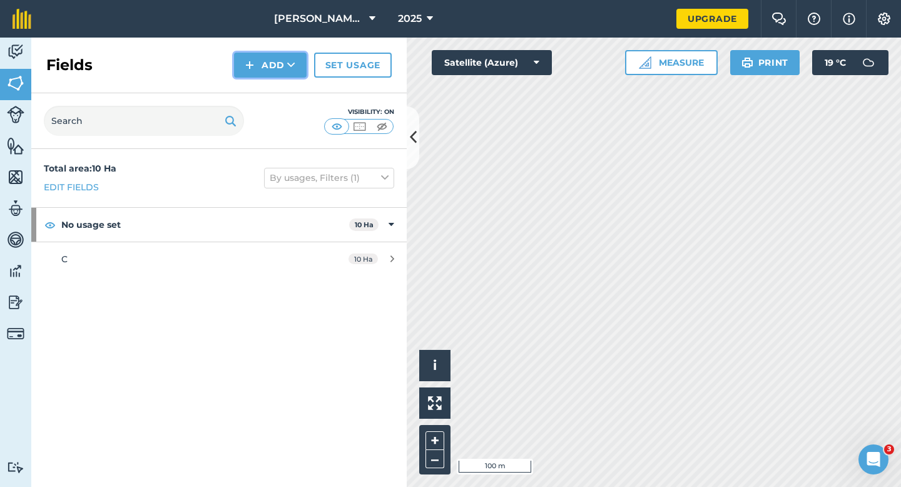
click at [275, 63] on button "Add" at bounding box center [270, 65] width 73 height 25
click at [275, 80] on link "Draw" at bounding box center [270, 93] width 69 height 28
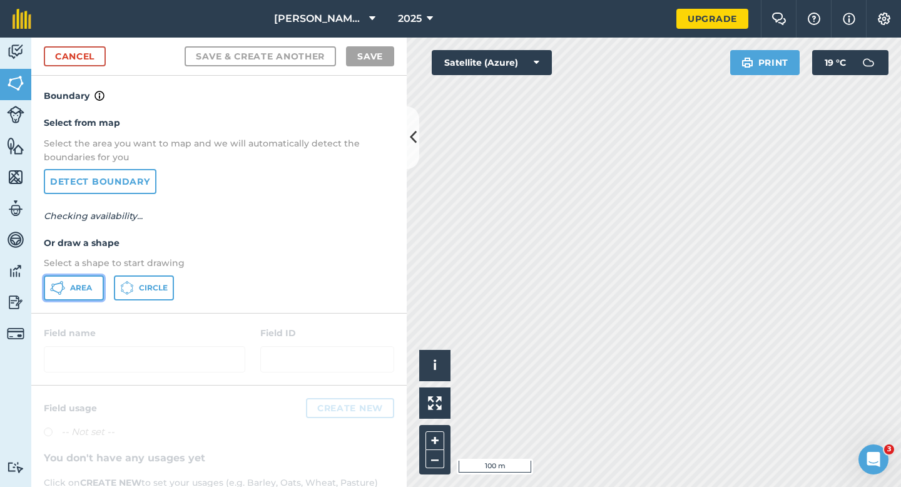
click at [69, 281] on button "Area" at bounding box center [74, 287] width 60 height 25
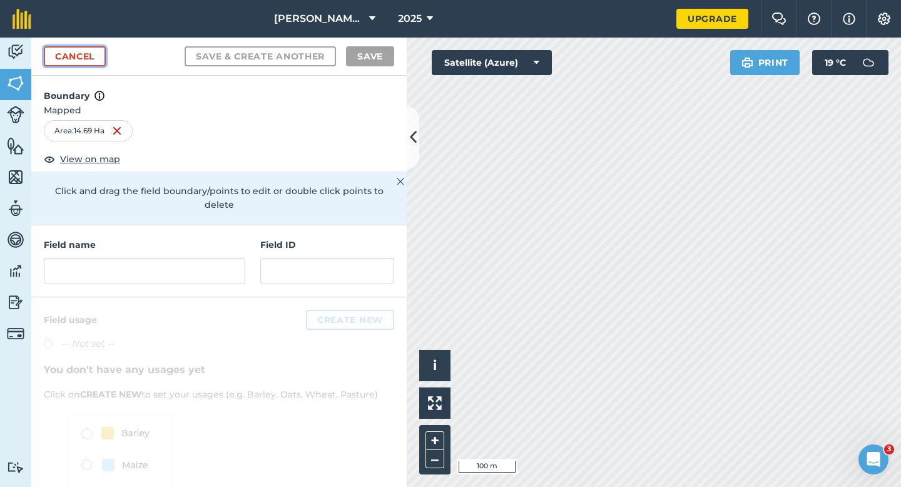
click at [91, 51] on link "Cancel" at bounding box center [75, 56] width 62 height 20
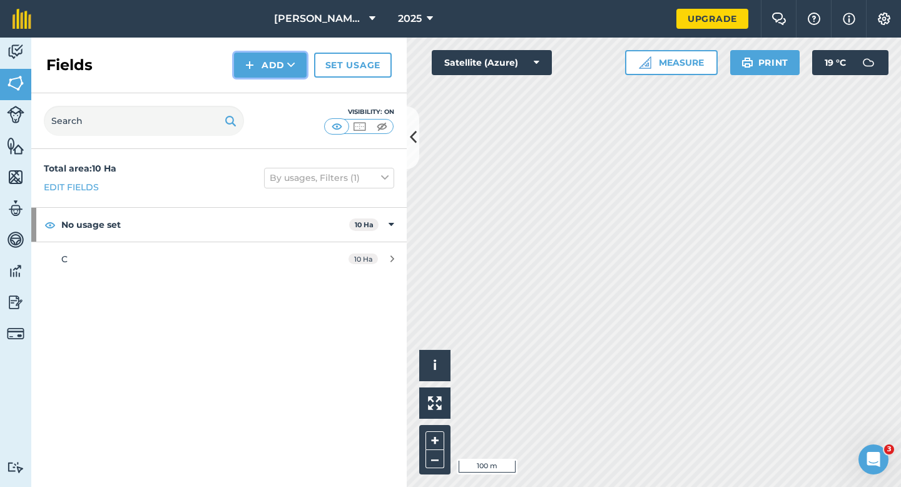
click at [263, 66] on button "Add" at bounding box center [270, 65] width 73 height 25
click at [263, 85] on link "Draw" at bounding box center [270, 93] width 69 height 28
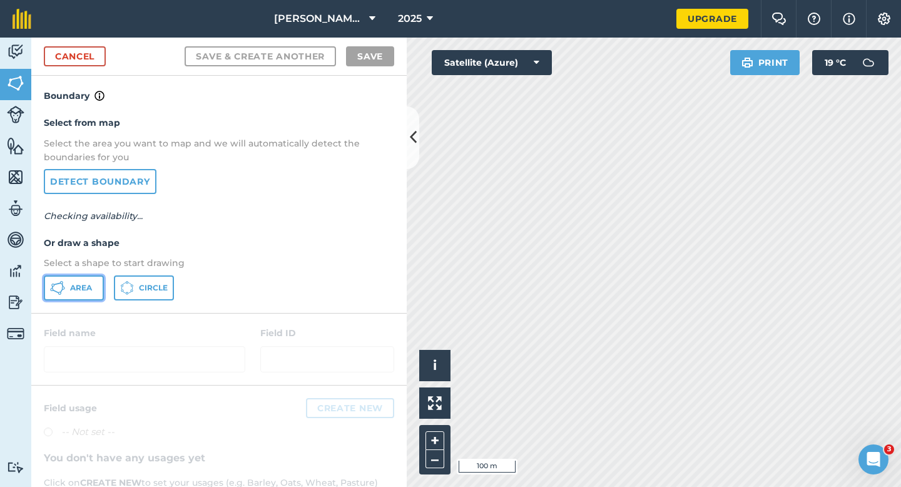
click at [56, 288] on icon at bounding box center [57, 287] width 15 height 15
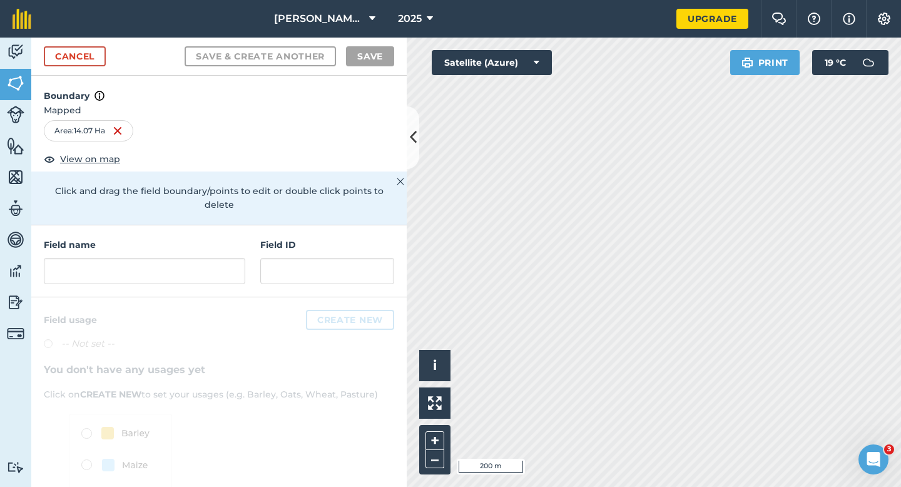
click at [229, 280] on div "Field name Field ID" at bounding box center [218, 261] width 375 height 72
click at [215, 258] on input "text" at bounding box center [145, 271] width 202 height 26
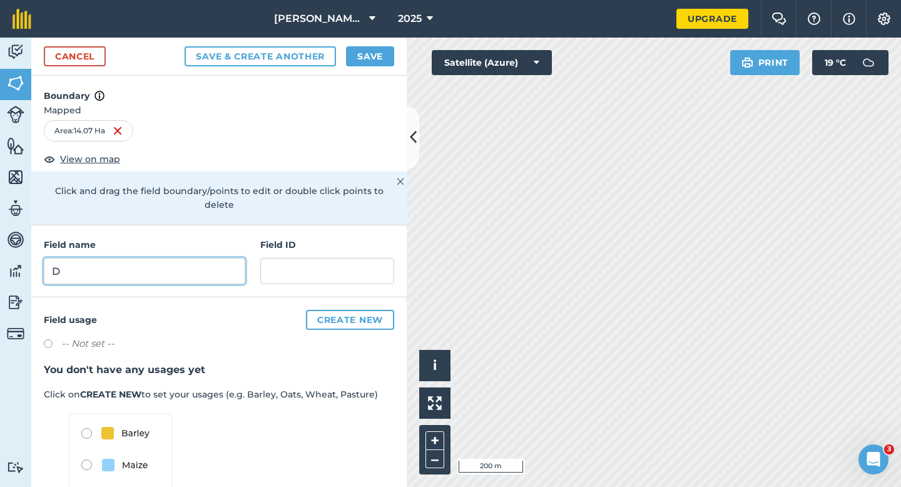
type input "D"
click at [382, 59] on button "Save" at bounding box center [370, 56] width 48 height 20
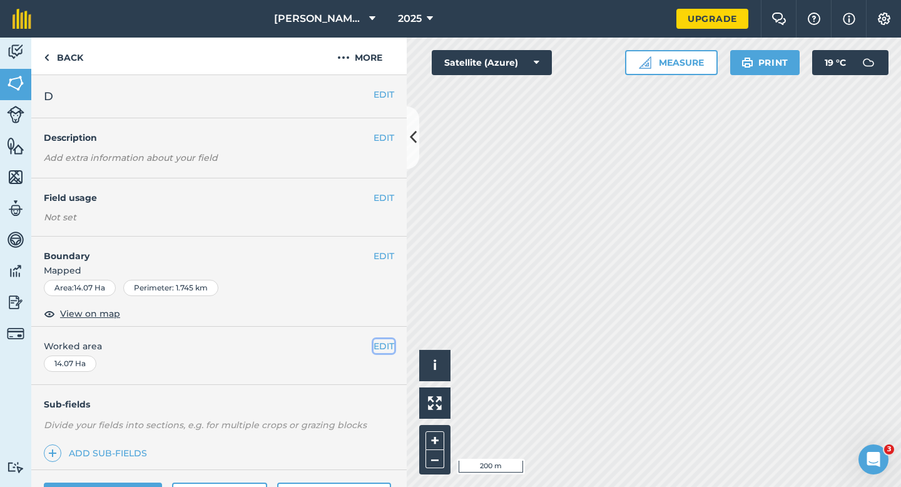
click at [394, 346] on button "EDIT" at bounding box center [384, 346] width 21 height 14
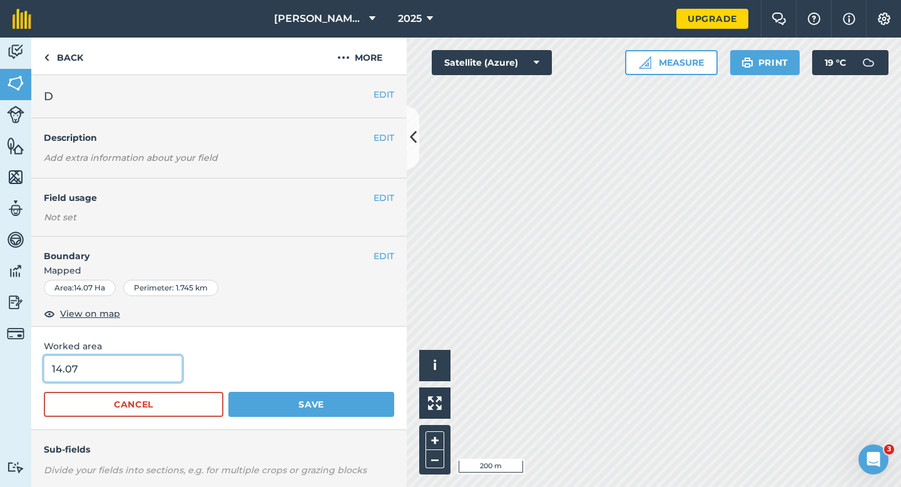
click at [163, 360] on input "14.07" at bounding box center [113, 368] width 138 height 26
type input "14"
click at [228, 392] on button "Save" at bounding box center [311, 404] width 166 height 25
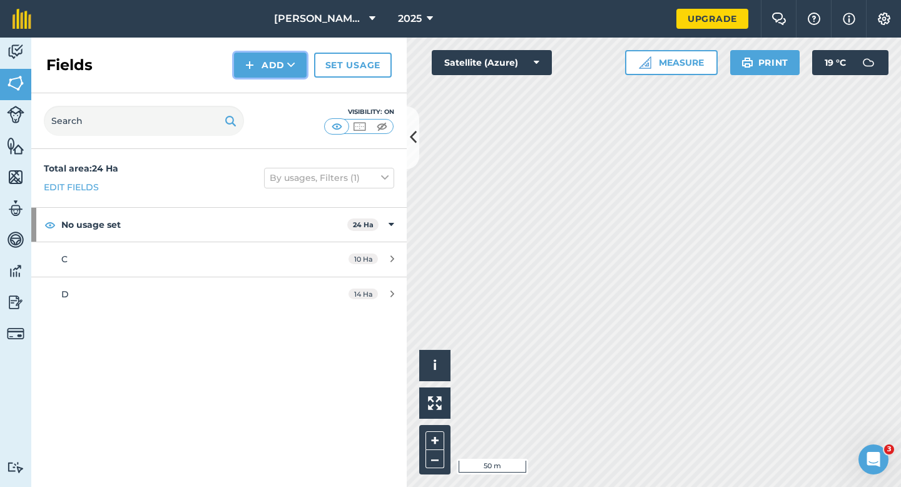
click at [264, 65] on button "Add" at bounding box center [270, 65] width 73 height 25
click at [272, 89] on link "Draw" at bounding box center [270, 93] width 69 height 28
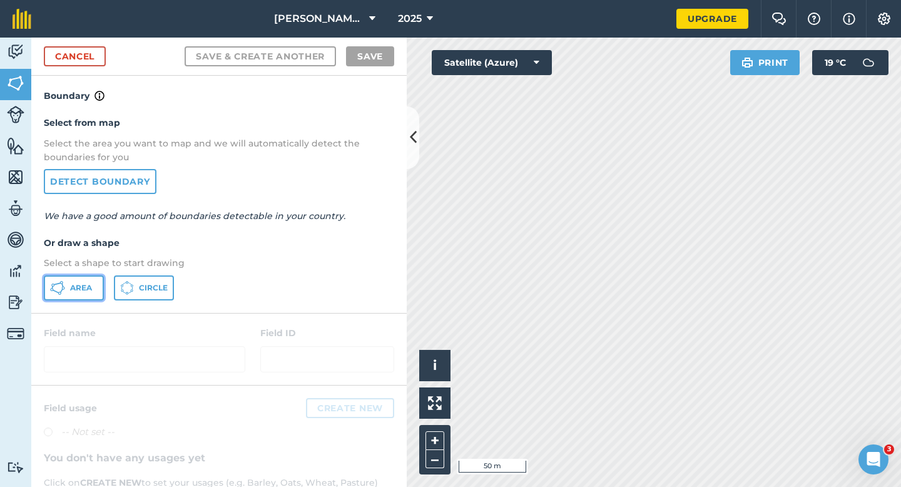
click at [72, 285] on span "Area" at bounding box center [81, 288] width 22 height 10
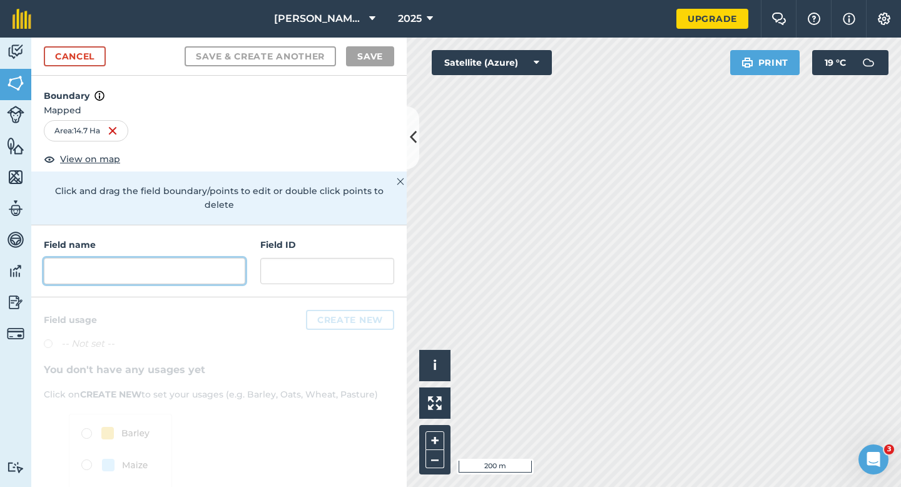
click at [154, 258] on input "text" at bounding box center [145, 271] width 202 height 26
click at [220, 258] on input "text" at bounding box center [145, 271] width 202 height 26
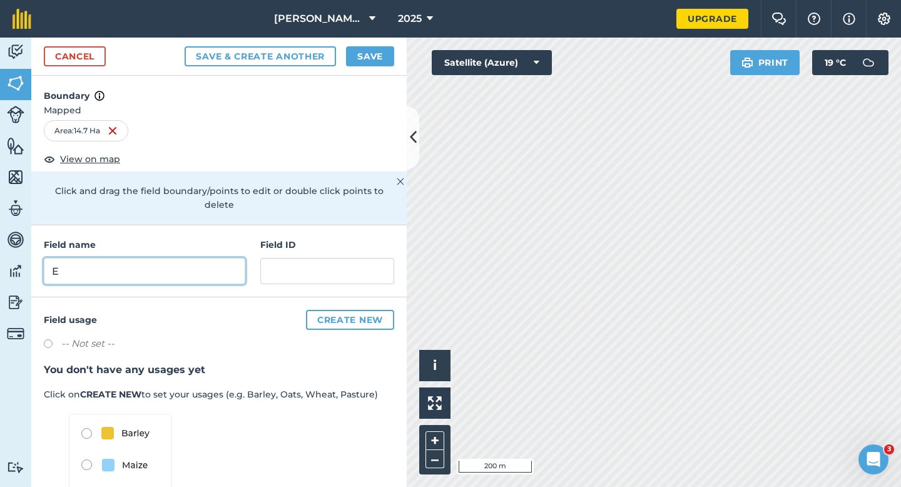
type input "E"
click at [385, 56] on button "Save" at bounding box center [370, 56] width 48 height 20
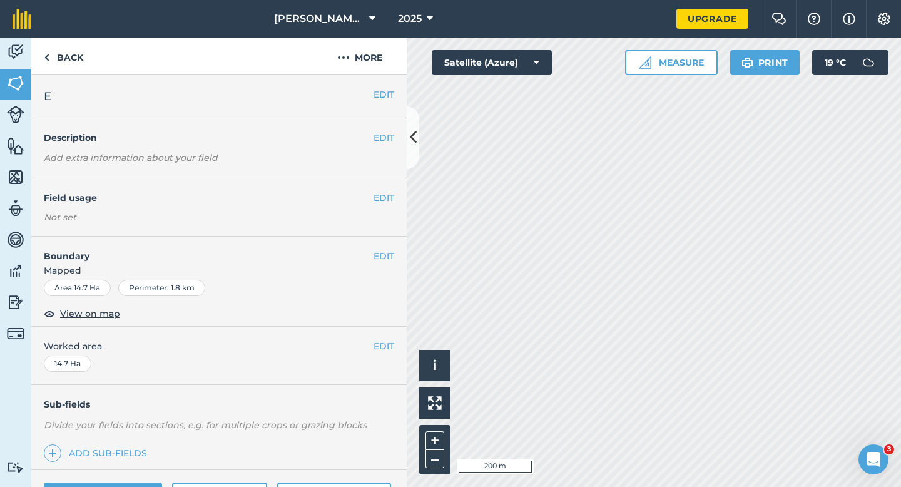
click at [397, 346] on div "EDIT Worked area 14.7 Ha" at bounding box center [218, 356] width 375 height 58
click at [371, 346] on span "Worked area" at bounding box center [219, 346] width 350 height 14
click at [387, 341] on button "EDIT" at bounding box center [384, 346] width 21 height 14
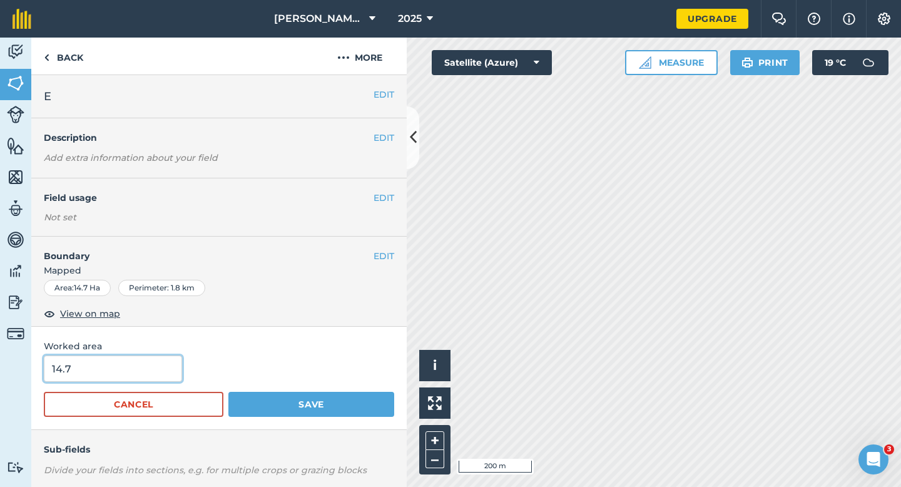
click at [163, 364] on input "14.7" at bounding box center [113, 368] width 138 height 26
click at [228, 392] on button "Save" at bounding box center [311, 404] width 166 height 25
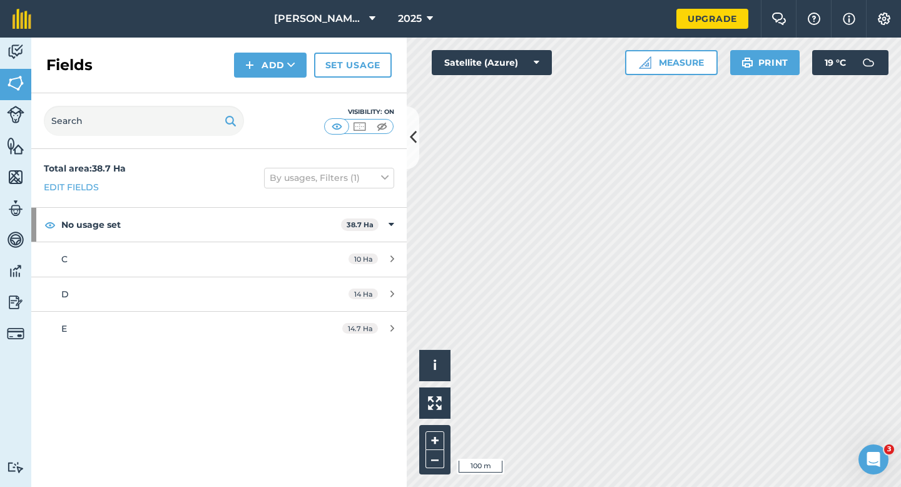
click at [273, 80] on div "Fields Add Set usage" at bounding box center [218, 66] width 375 height 56
click at [273, 74] on button "Add" at bounding box center [270, 65] width 73 height 25
click at [273, 86] on link "Draw" at bounding box center [270, 93] width 69 height 28
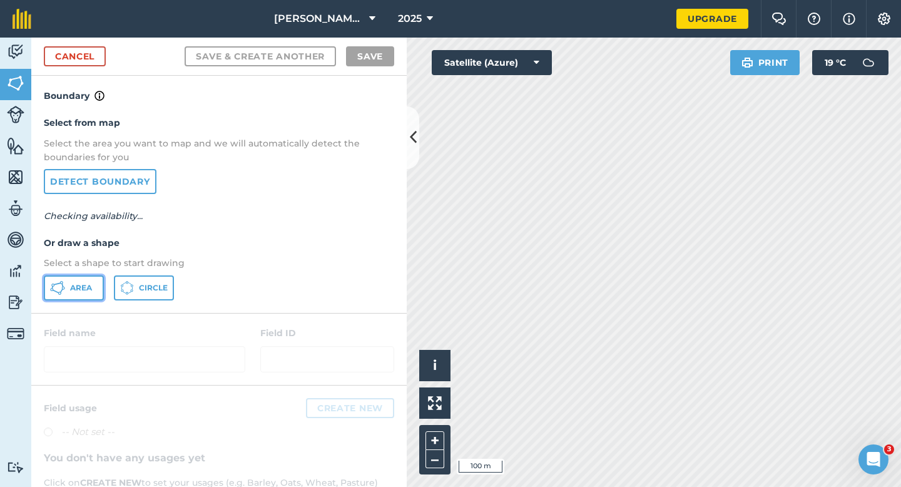
click at [81, 278] on button "Area" at bounding box center [74, 287] width 60 height 25
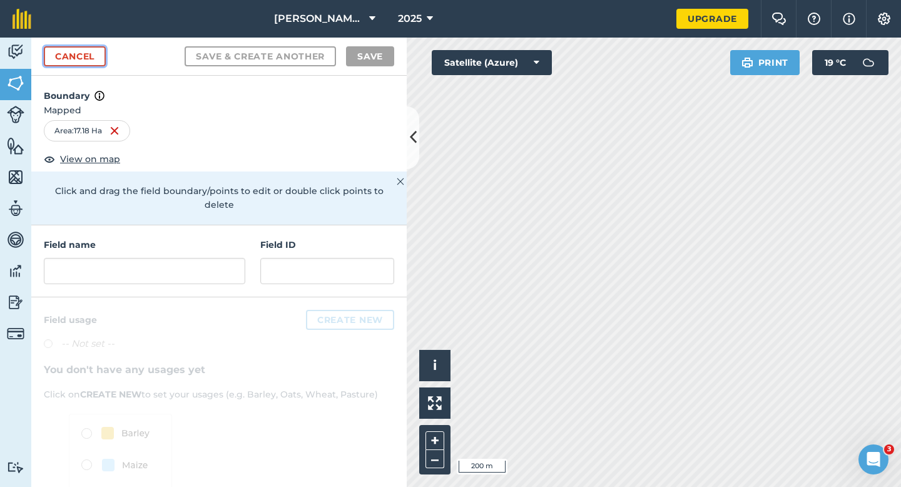
click at [98, 51] on link "Cancel" at bounding box center [75, 56] width 62 height 20
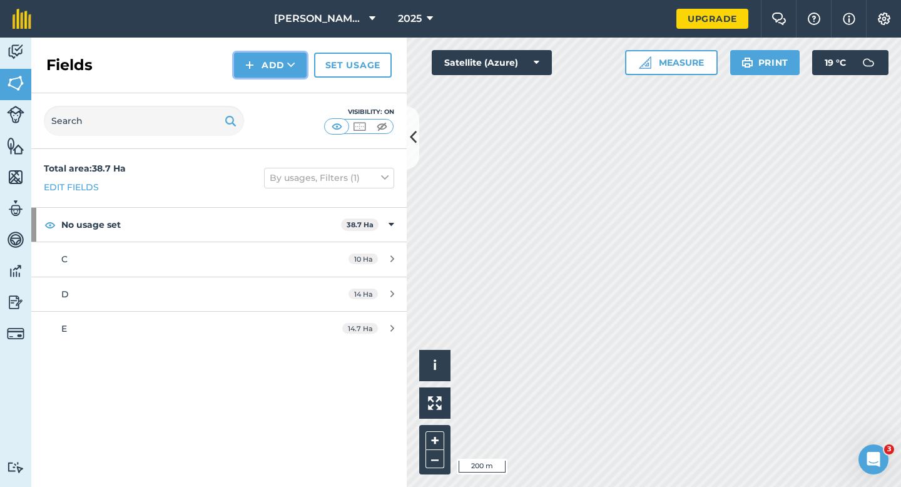
click at [279, 66] on button "Add" at bounding box center [270, 65] width 73 height 25
click at [279, 86] on link "Draw" at bounding box center [270, 93] width 69 height 28
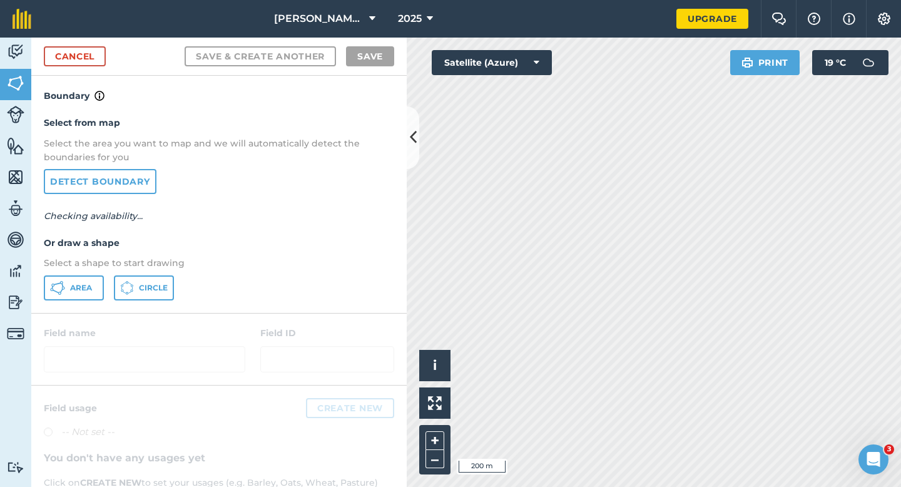
click at [89, 272] on div "Select from map Select the area you want to map and we will automatically detec…" at bounding box center [218, 207] width 375 height 209
click at [84, 289] on span "Area" at bounding box center [81, 288] width 22 height 10
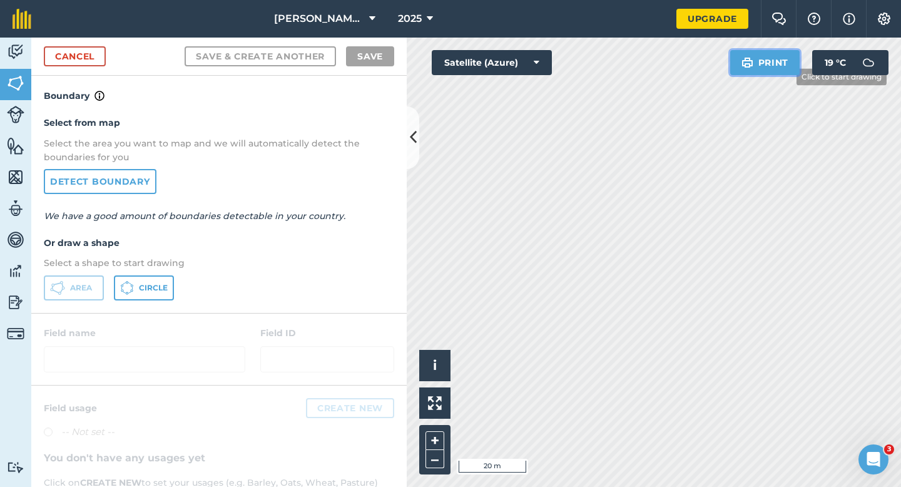
click at [618, 240] on div "Click to start drawing i © 2025 TomTom, Microsoft 20 m + – Satellite (Azure) Pr…" at bounding box center [654, 262] width 494 height 449
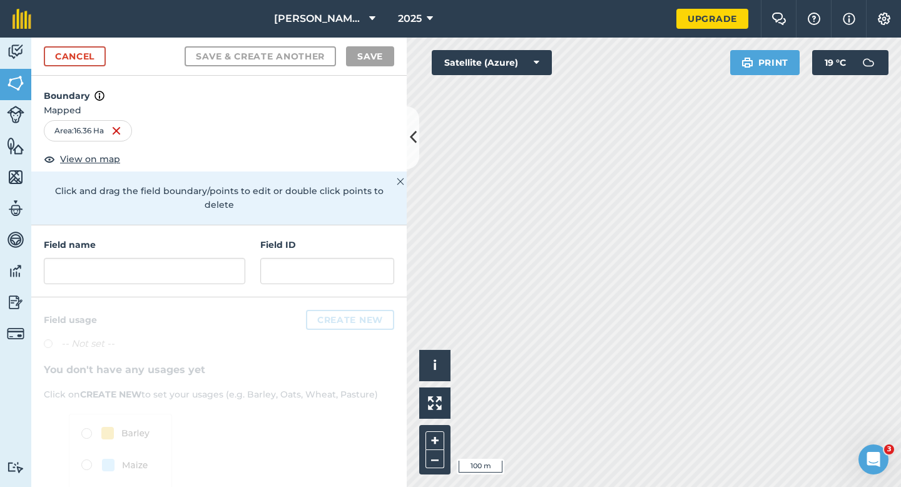
click at [250, 252] on div "Field name Field ID" at bounding box center [218, 261] width 375 height 72
click at [227, 258] on input "text" at bounding box center [145, 271] width 202 height 26
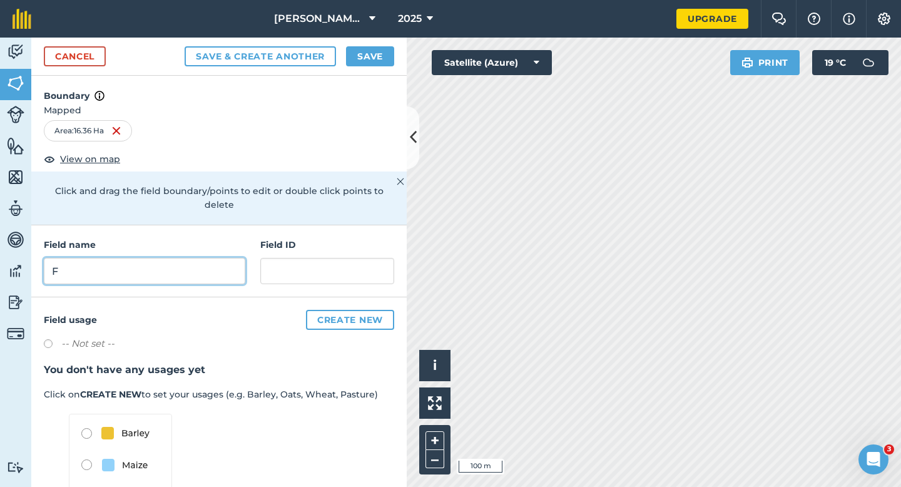
type input "F"
click at [389, 63] on button "Save" at bounding box center [370, 56] width 48 height 20
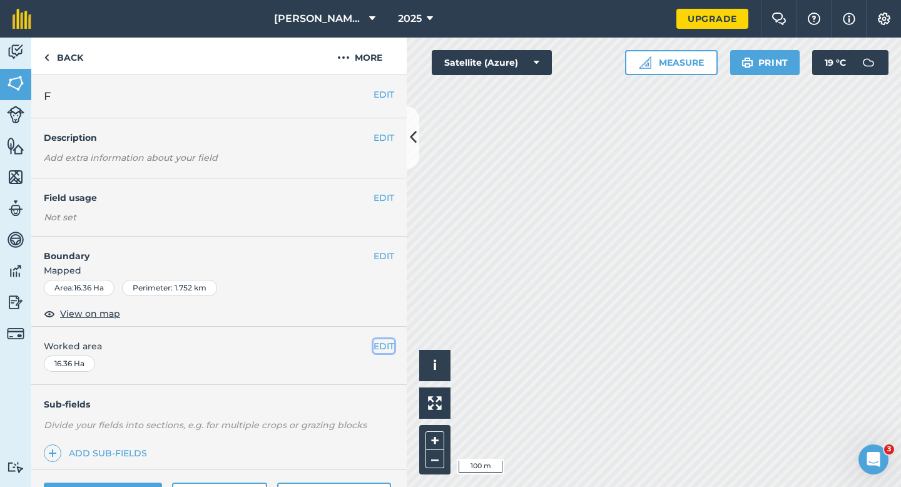
click at [383, 347] on button "EDIT" at bounding box center [384, 346] width 21 height 14
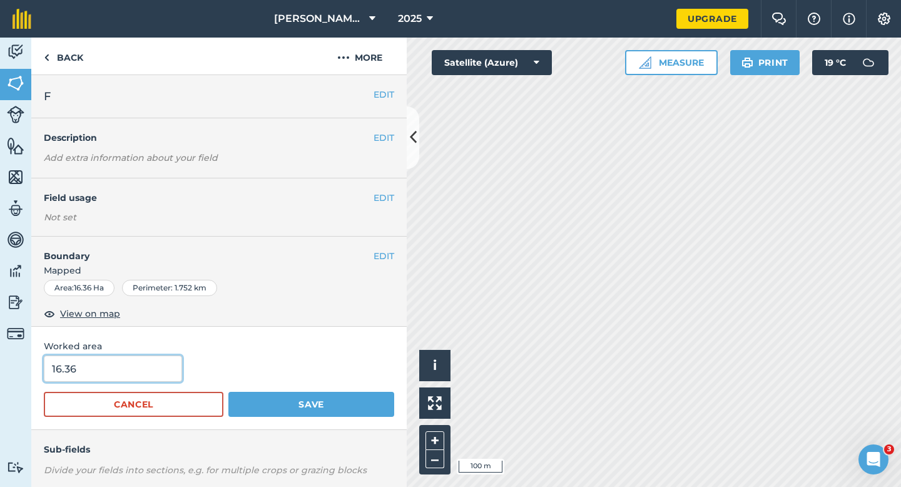
click at [128, 378] on input "16.36" at bounding box center [113, 368] width 138 height 26
type input "16.4"
click at [228, 392] on button "Save" at bounding box center [311, 404] width 166 height 25
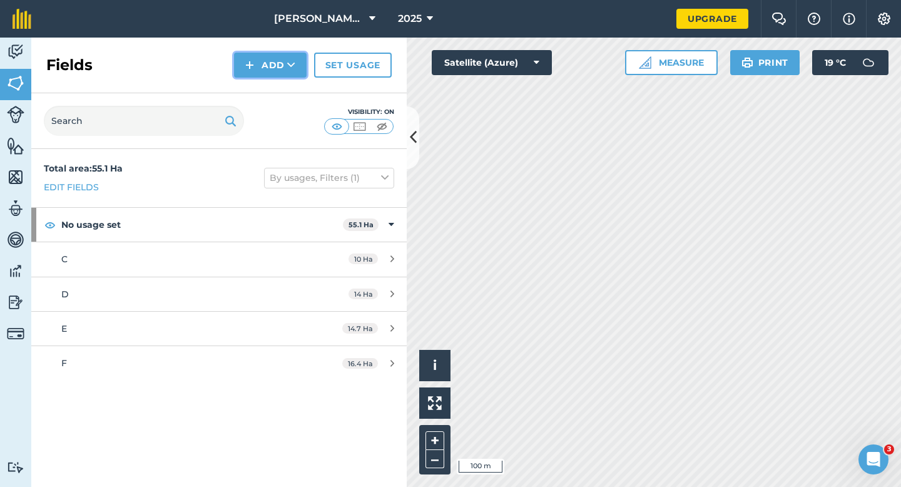
click at [292, 66] on icon at bounding box center [291, 65] width 8 height 13
click at [292, 92] on link "Draw" at bounding box center [270, 93] width 69 height 28
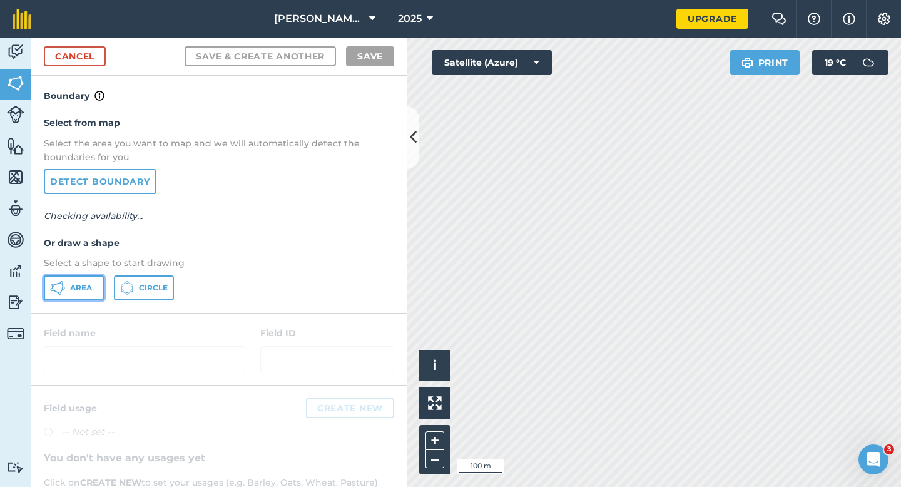
click at [74, 280] on button "Area" at bounding box center [74, 287] width 60 height 25
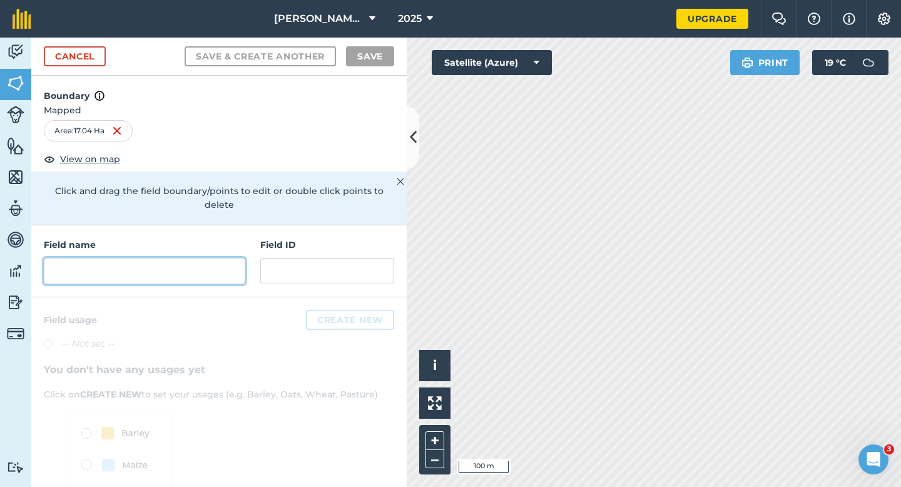
click at [195, 258] on input "text" at bounding box center [145, 271] width 202 height 26
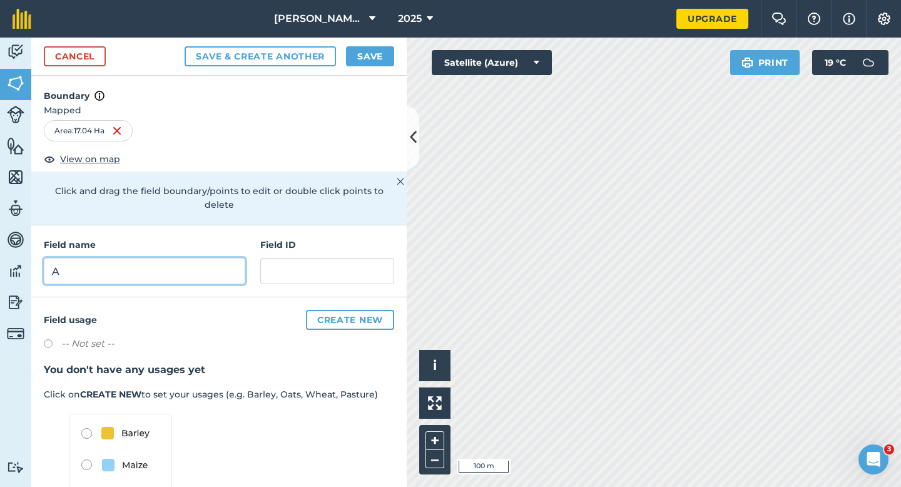
type input "A"
click at [384, 57] on button "Save" at bounding box center [370, 56] width 48 height 20
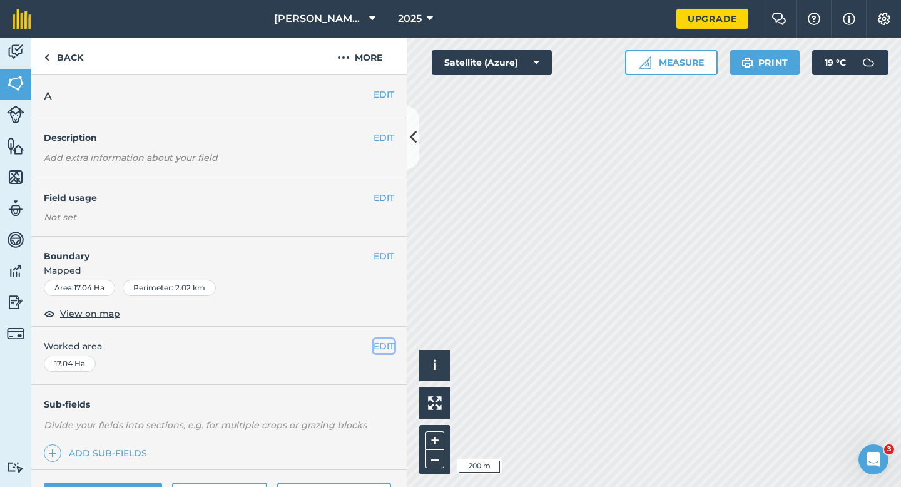
click at [388, 348] on button "EDIT" at bounding box center [384, 346] width 21 height 14
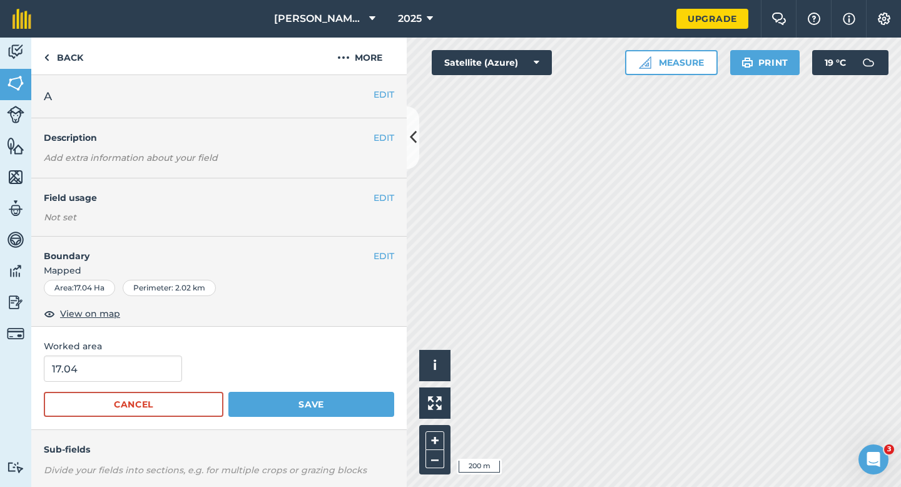
click at [140, 350] on span "Worked area" at bounding box center [219, 346] width 350 height 14
click at [140, 359] on input "17.04" at bounding box center [113, 368] width 138 height 26
click at [138, 367] on input "17.04" at bounding box center [113, 368] width 138 height 26
type input "17"
click at [228, 392] on button "Save" at bounding box center [311, 404] width 166 height 25
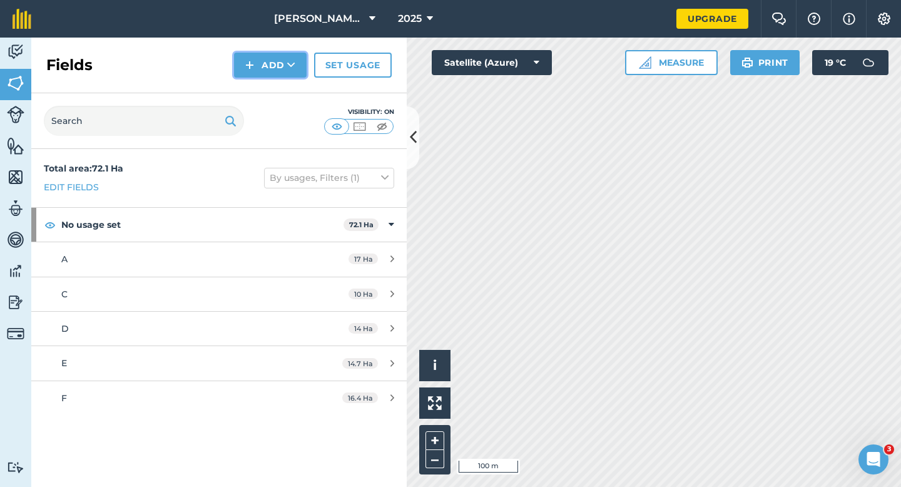
click at [266, 65] on button "Add" at bounding box center [270, 65] width 73 height 25
click at [266, 83] on link "Draw" at bounding box center [270, 93] width 69 height 28
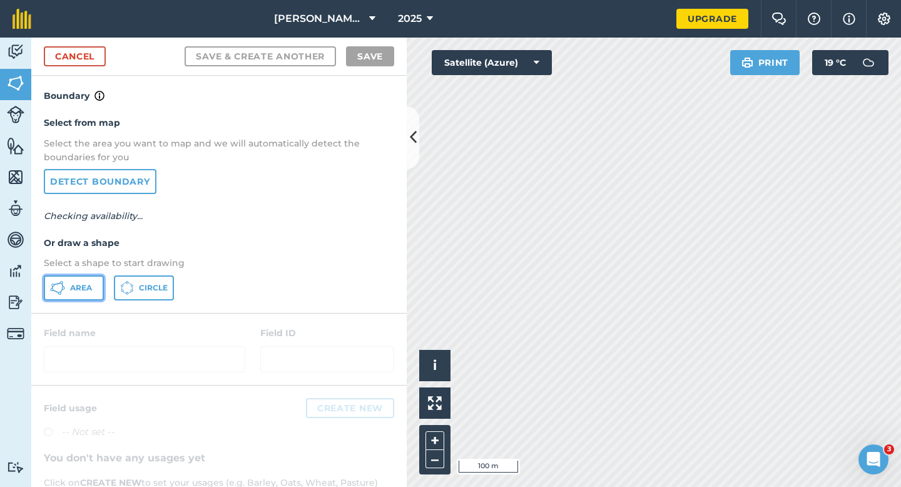
click at [74, 278] on button "Area" at bounding box center [74, 287] width 60 height 25
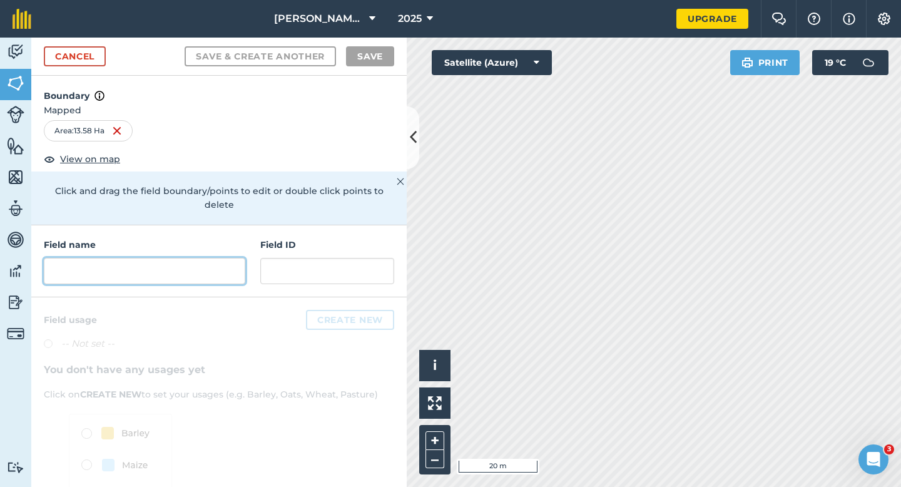
click at [134, 258] on input "text" at bounding box center [145, 271] width 202 height 26
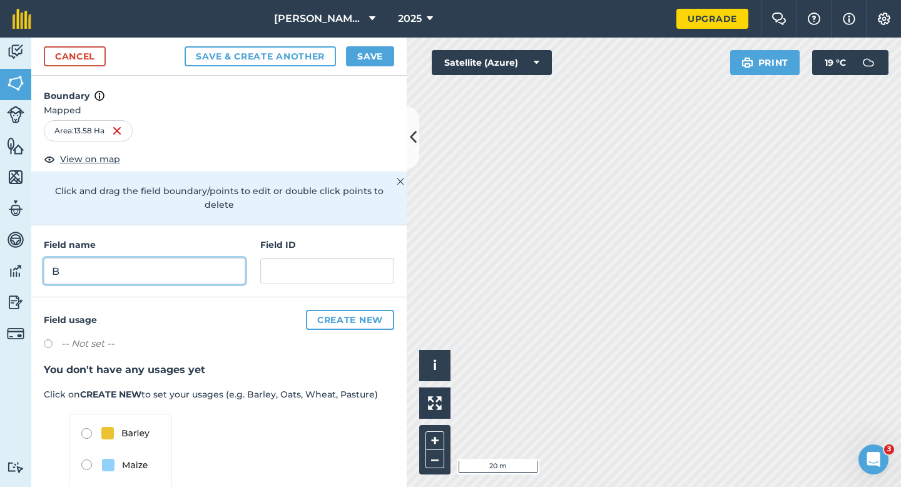
type input "B"
click at [374, 47] on button "Save" at bounding box center [370, 56] width 48 height 20
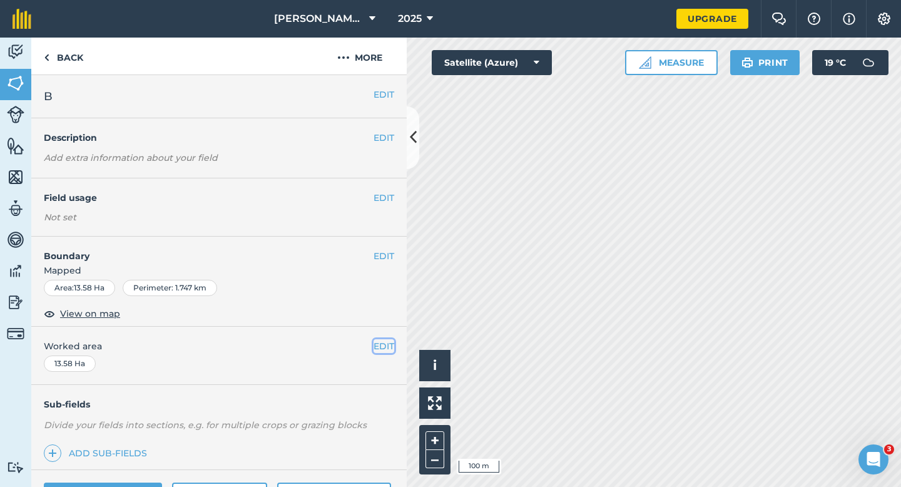
click at [379, 352] on button "EDIT" at bounding box center [384, 346] width 21 height 14
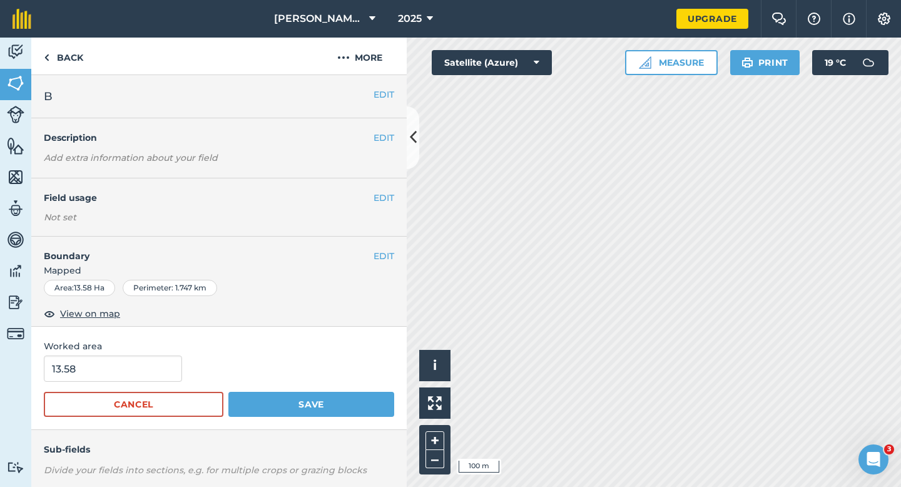
click at [170, 353] on div "Worked area 13.58 Cancel Save" at bounding box center [218, 378] width 375 height 103
click at [163, 362] on input "13.58" at bounding box center [113, 368] width 138 height 26
click at [163, 373] on input "13.58" at bounding box center [113, 368] width 138 height 26
type input "13.6"
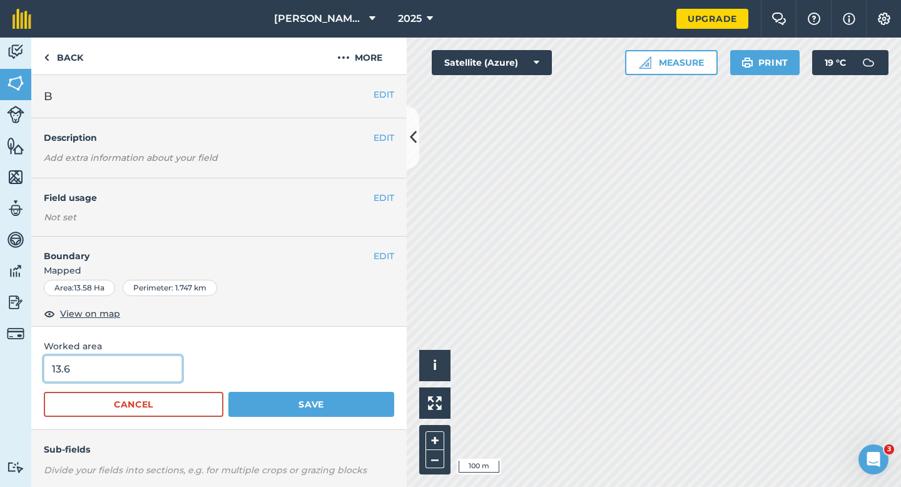
click at [228, 392] on button "Save" at bounding box center [311, 404] width 166 height 25
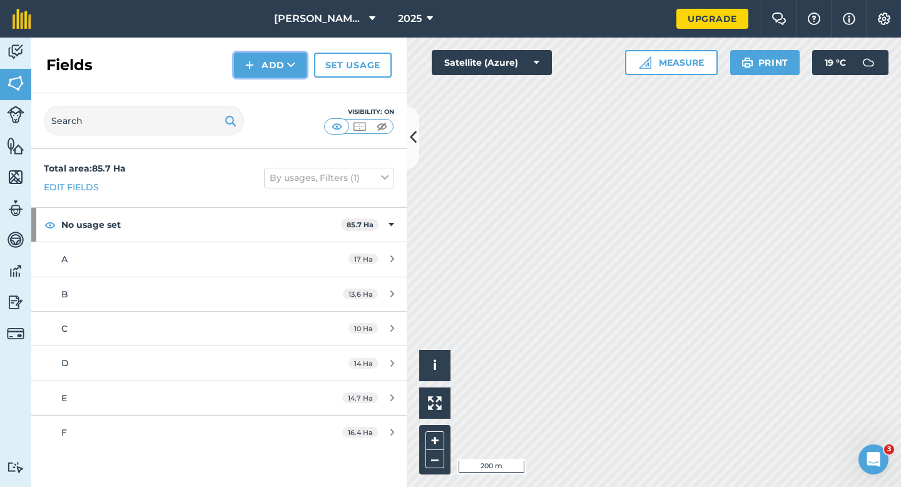
click at [244, 60] on button "Add" at bounding box center [270, 65] width 73 height 25
click at [258, 91] on link "Draw" at bounding box center [270, 93] width 69 height 28
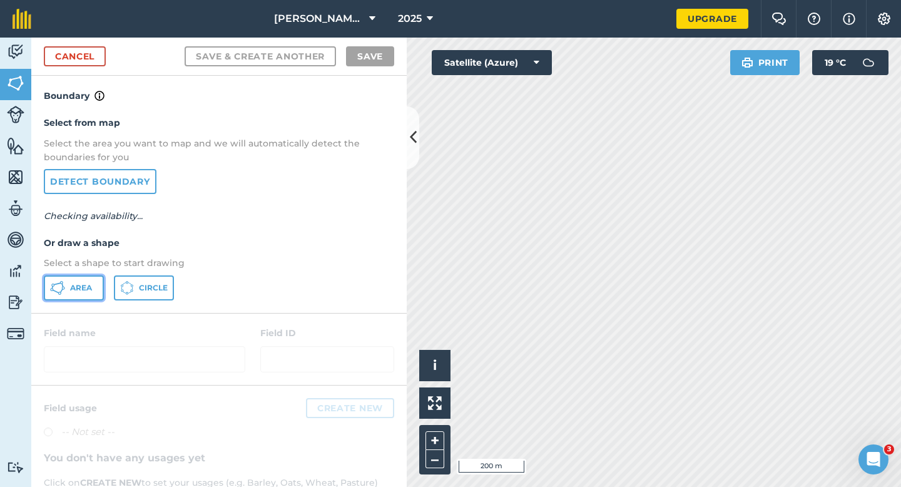
click at [71, 291] on span "Area" at bounding box center [81, 288] width 22 height 10
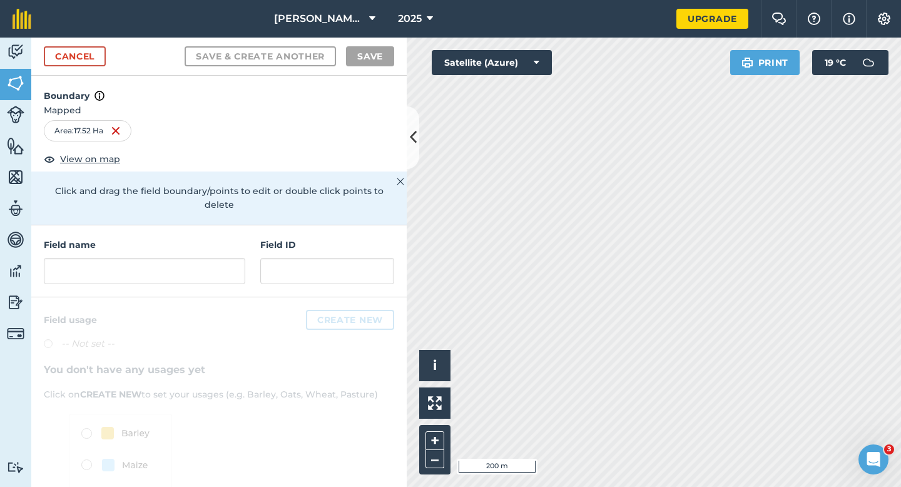
click at [227, 271] on div "Field name Field ID" at bounding box center [218, 261] width 375 height 72
click at [227, 260] on input "text" at bounding box center [145, 271] width 202 height 26
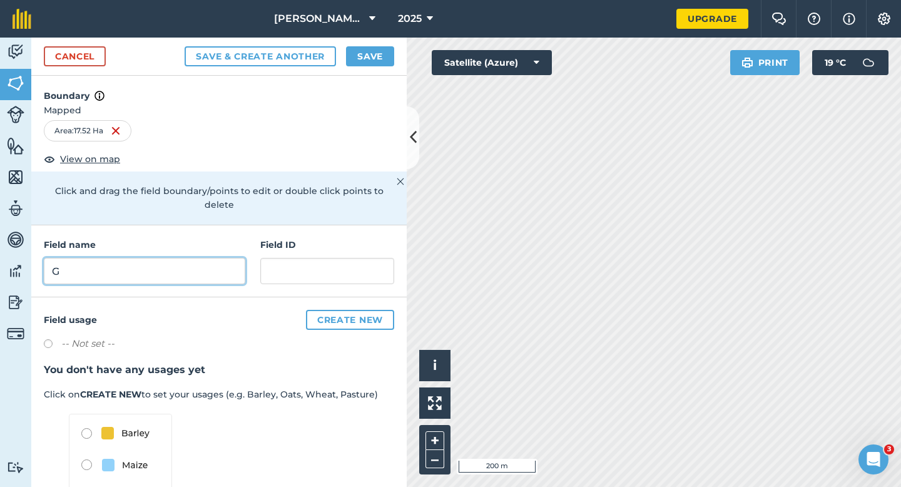
type input "G"
click at [380, 58] on button "Save" at bounding box center [370, 56] width 48 height 20
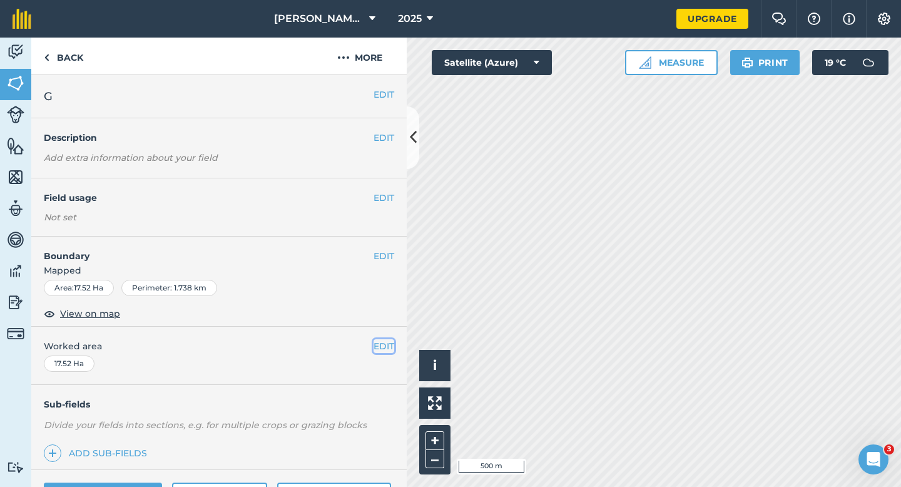
click at [385, 347] on button "EDIT" at bounding box center [384, 346] width 21 height 14
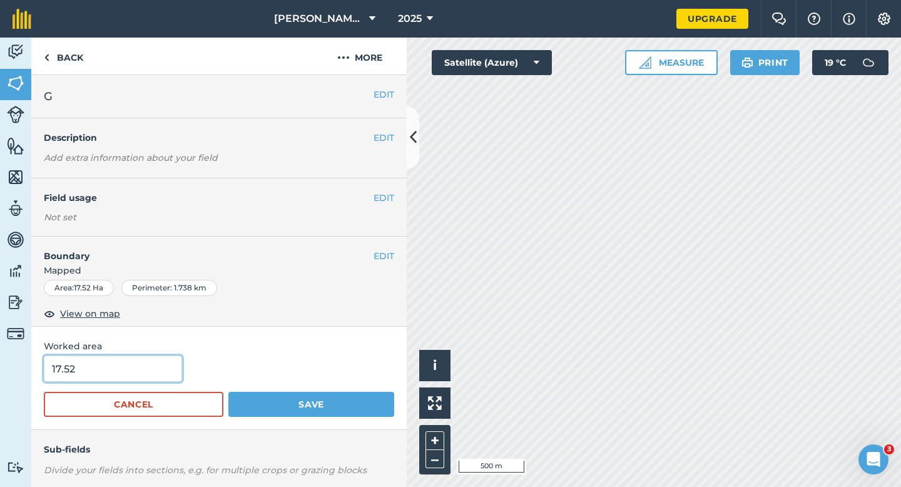
click at [150, 370] on input "17.52" at bounding box center [113, 368] width 138 height 26
type input "17.5"
click at [228, 392] on button "Save" at bounding box center [311, 404] width 166 height 25
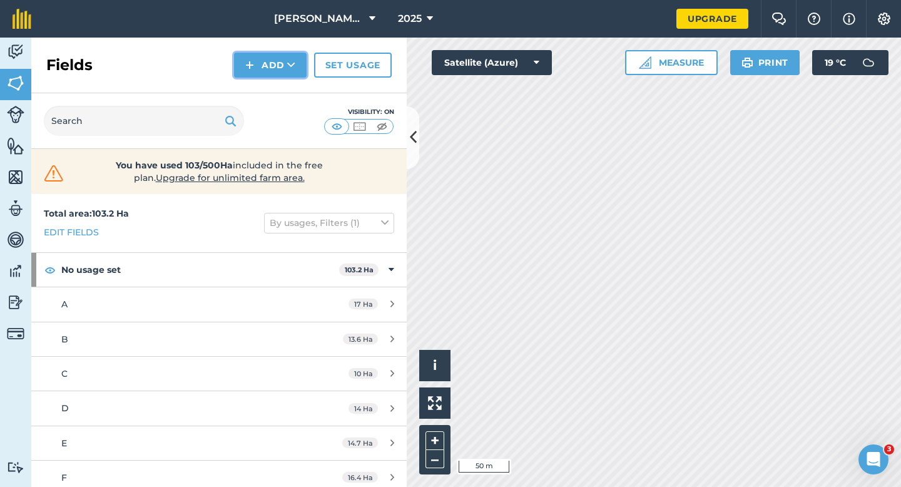
click at [243, 70] on button "Add" at bounding box center [270, 65] width 73 height 25
click at [253, 88] on link "Draw" at bounding box center [270, 93] width 69 height 28
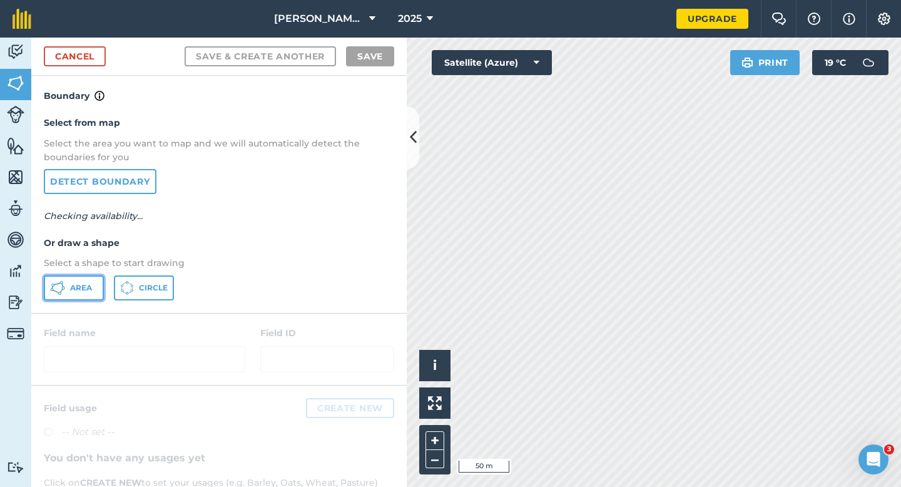
click at [73, 283] on span "Area" at bounding box center [81, 288] width 22 height 10
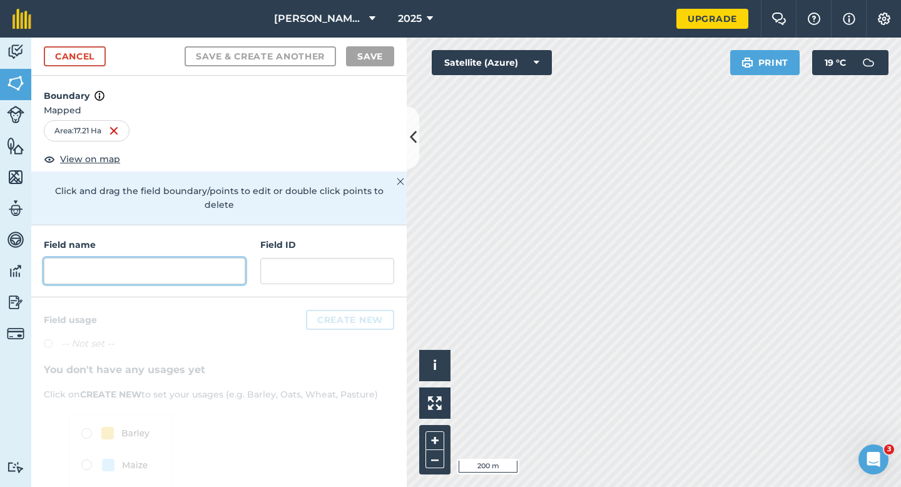
click at [141, 258] on input "text" at bounding box center [145, 271] width 202 height 26
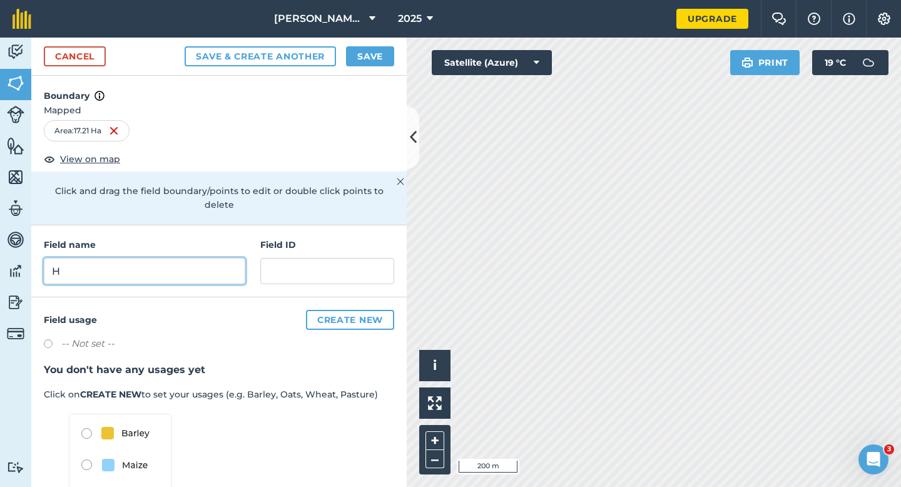
type input "H"
click at [362, 48] on button "Save" at bounding box center [370, 56] width 48 height 20
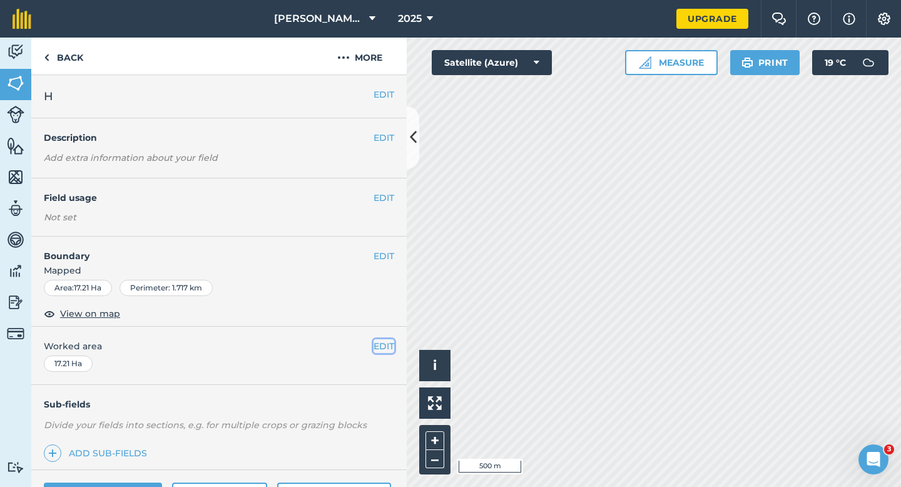
click at [387, 349] on button "EDIT" at bounding box center [384, 346] width 21 height 14
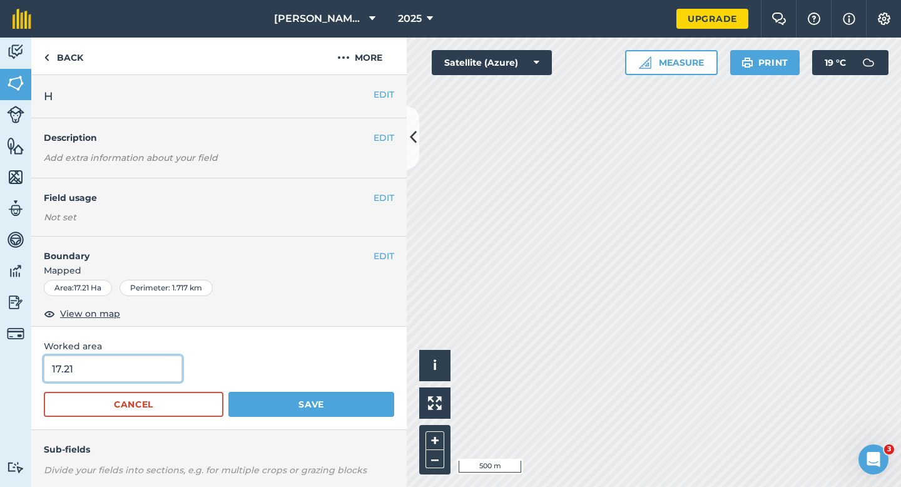
click at [117, 377] on input "17.21" at bounding box center [113, 368] width 138 height 26
type input "17.2"
click at [228, 392] on button "Save" at bounding box center [311, 404] width 166 height 25
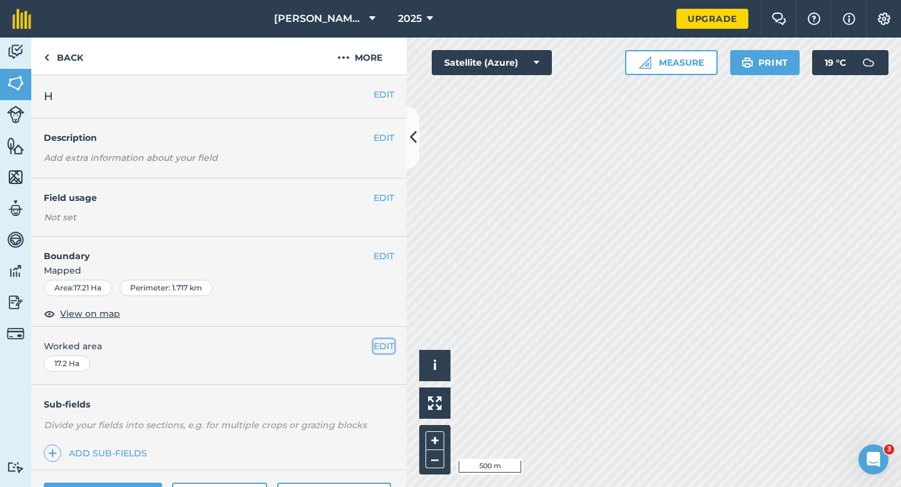
click at [390, 341] on button "EDIT" at bounding box center [384, 346] width 21 height 14
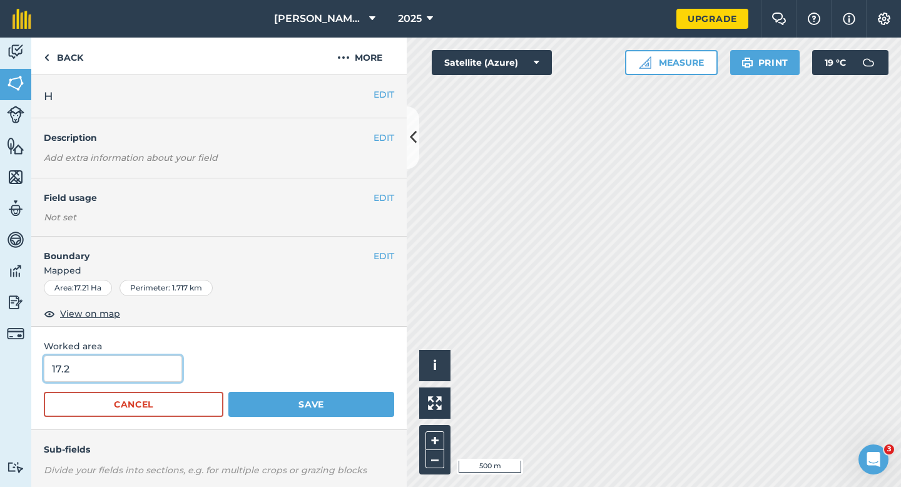
click at [126, 370] on input "17.2" at bounding box center [113, 368] width 138 height 26
type input "17.5"
click at [228, 392] on button "Save" at bounding box center [311, 404] width 166 height 25
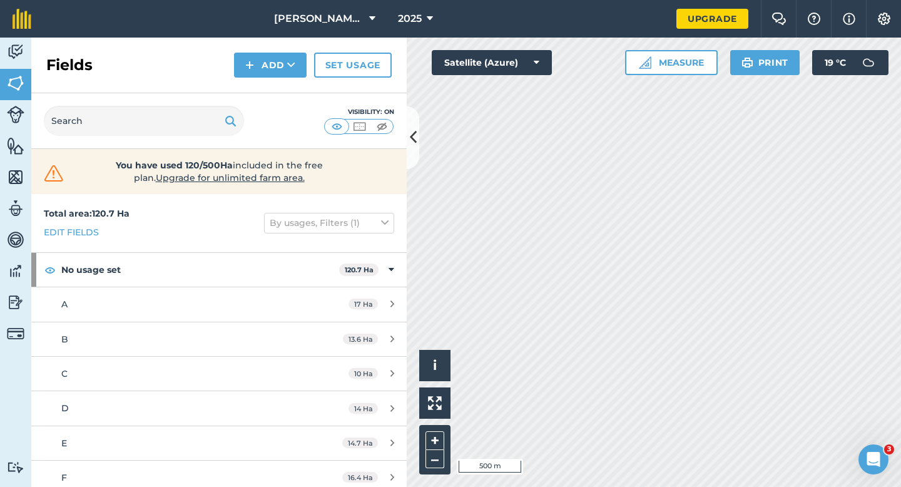
click at [255, 78] on div "Fields Add Set usage" at bounding box center [218, 66] width 375 height 56
click at [255, 71] on button "Add" at bounding box center [270, 65] width 73 height 25
click at [255, 79] on link "Draw" at bounding box center [270, 93] width 69 height 28
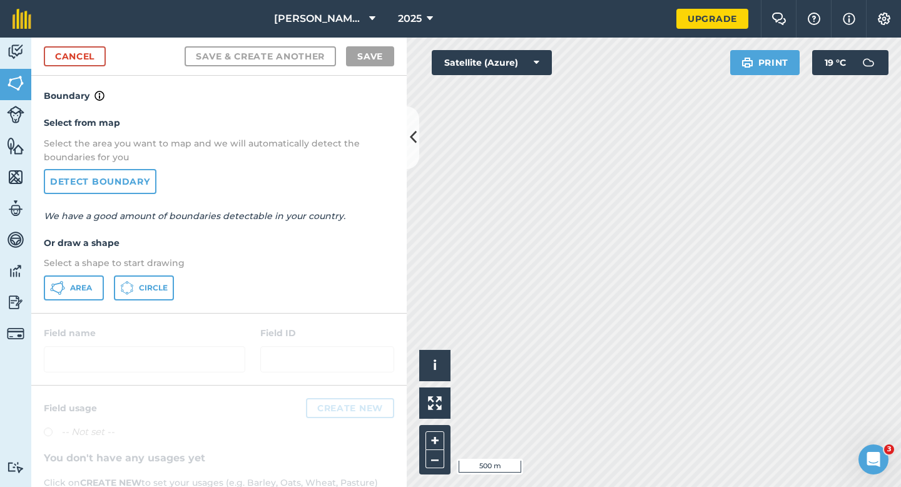
click at [79, 304] on div "Select from map Select the area you want to map and we will automatically detec…" at bounding box center [218, 207] width 375 height 209
click at [79, 287] on span "Area" at bounding box center [81, 288] width 22 height 10
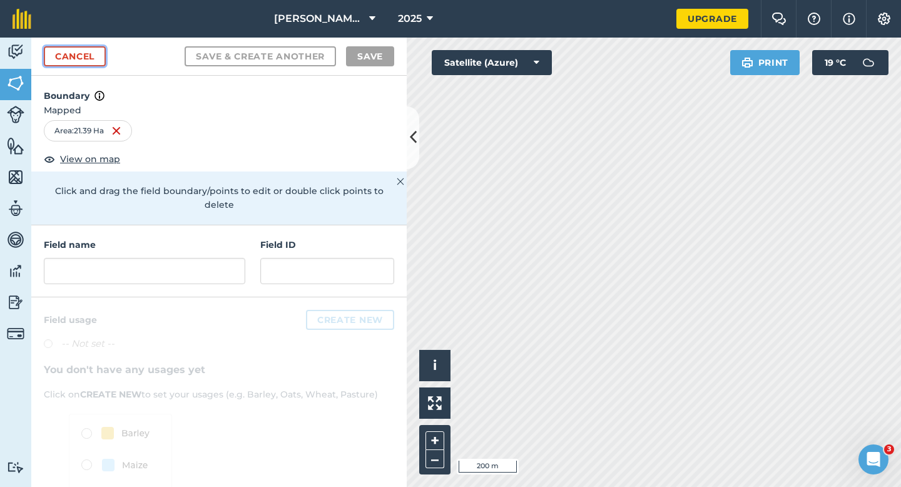
click at [68, 56] on link "Cancel" at bounding box center [75, 56] width 62 height 20
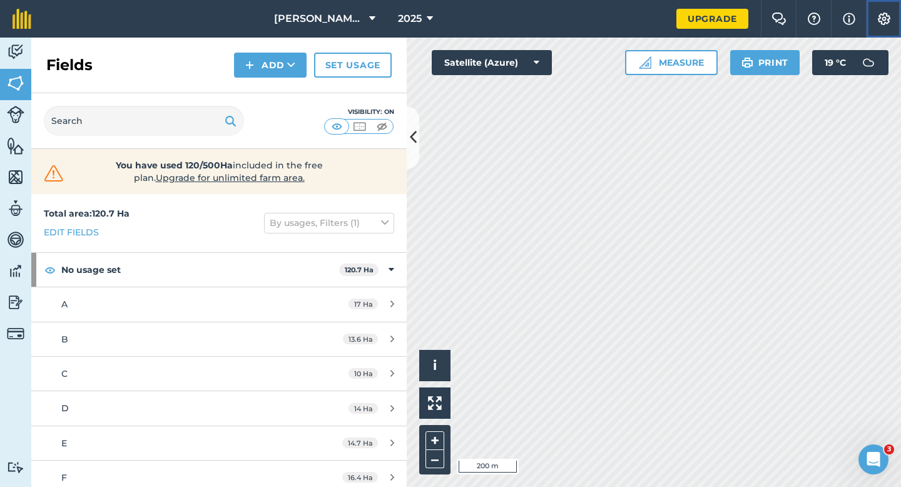
click at [882, 21] on img at bounding box center [884, 19] width 15 height 13
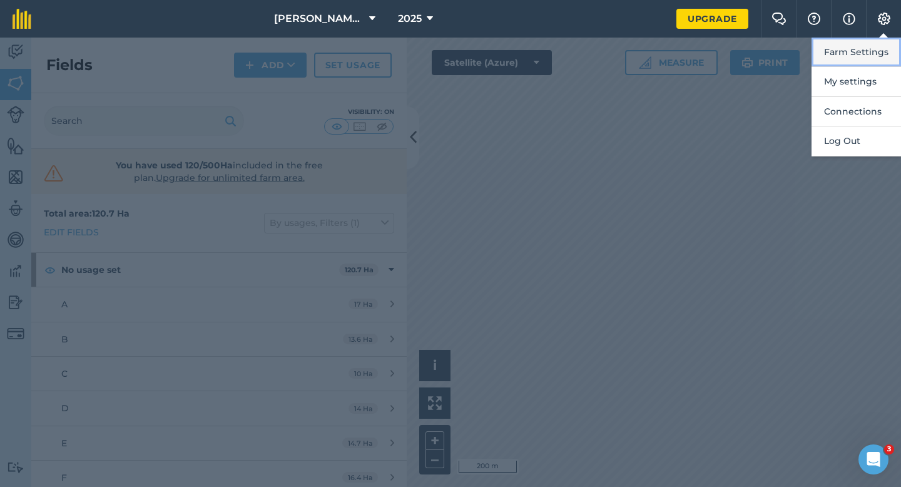
click at [882, 39] on button "Farm Settings" at bounding box center [856, 52] width 89 height 29
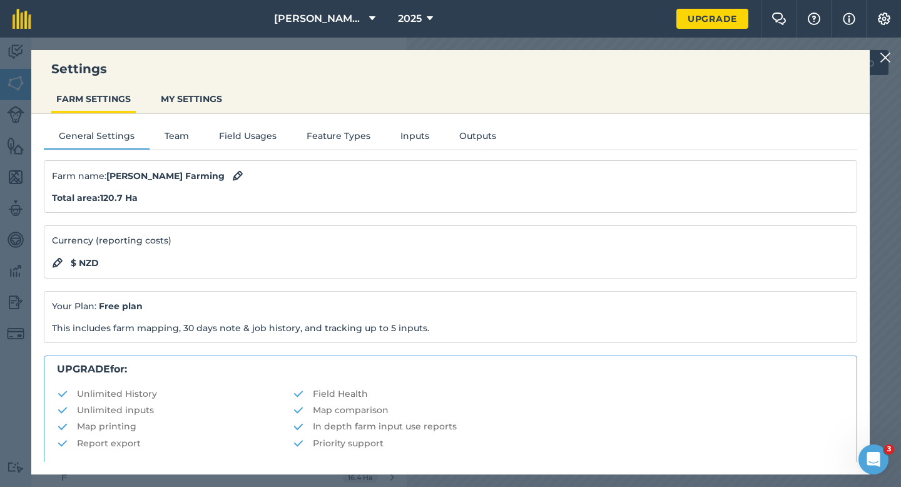
scroll to position [240, 0]
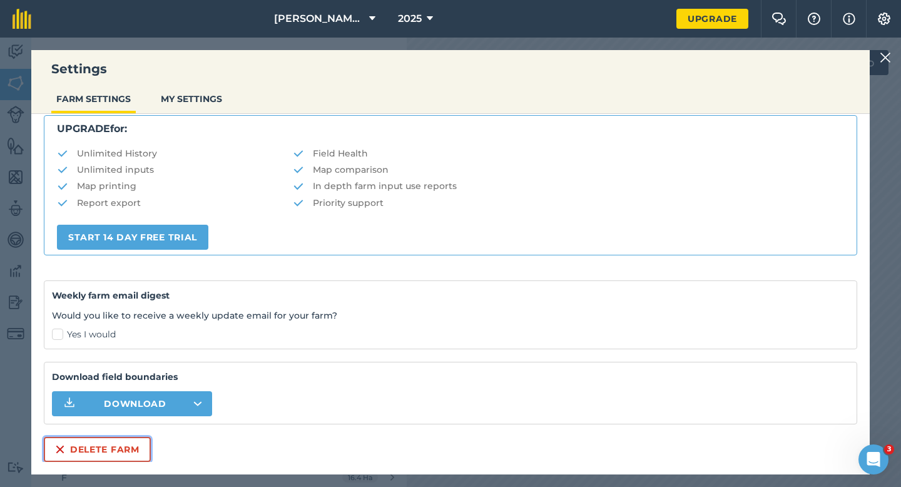
click at [141, 446] on button "Delete farm" at bounding box center [97, 449] width 107 height 25
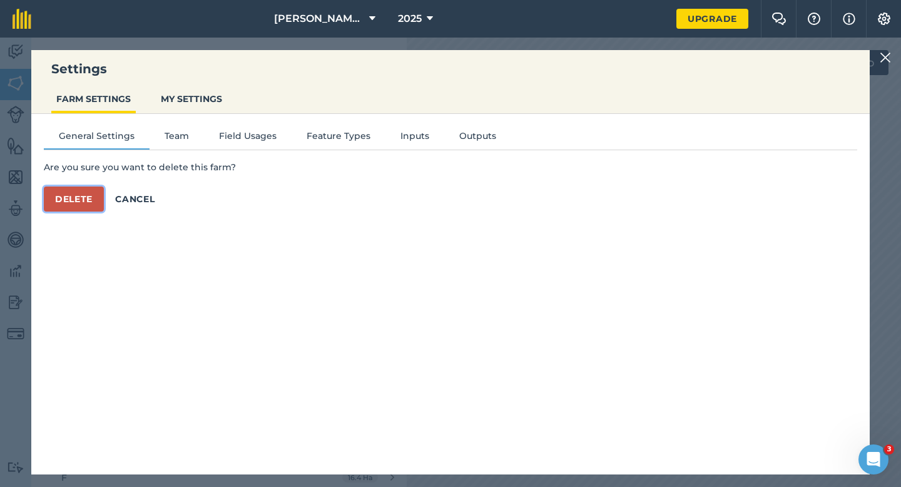
click at [84, 186] on button "Delete" at bounding box center [74, 198] width 60 height 25
